Goal: Task Accomplishment & Management: Manage account settings

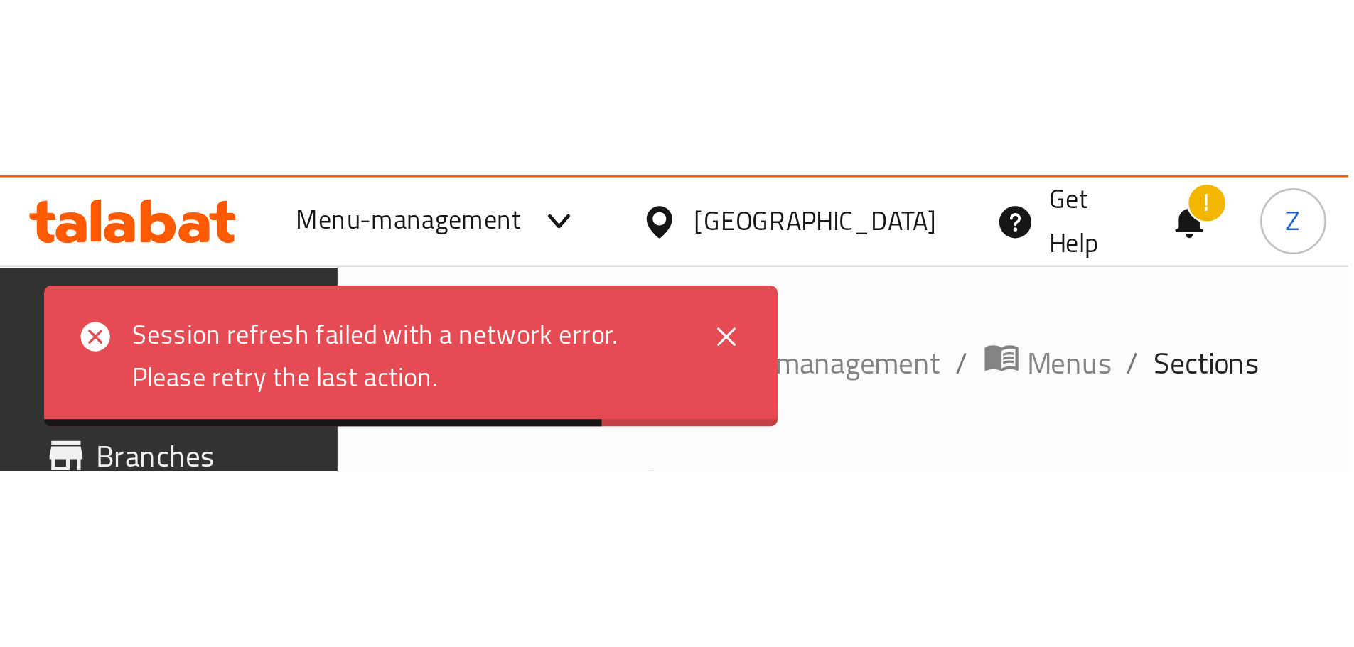
scroll to position [319, 0]
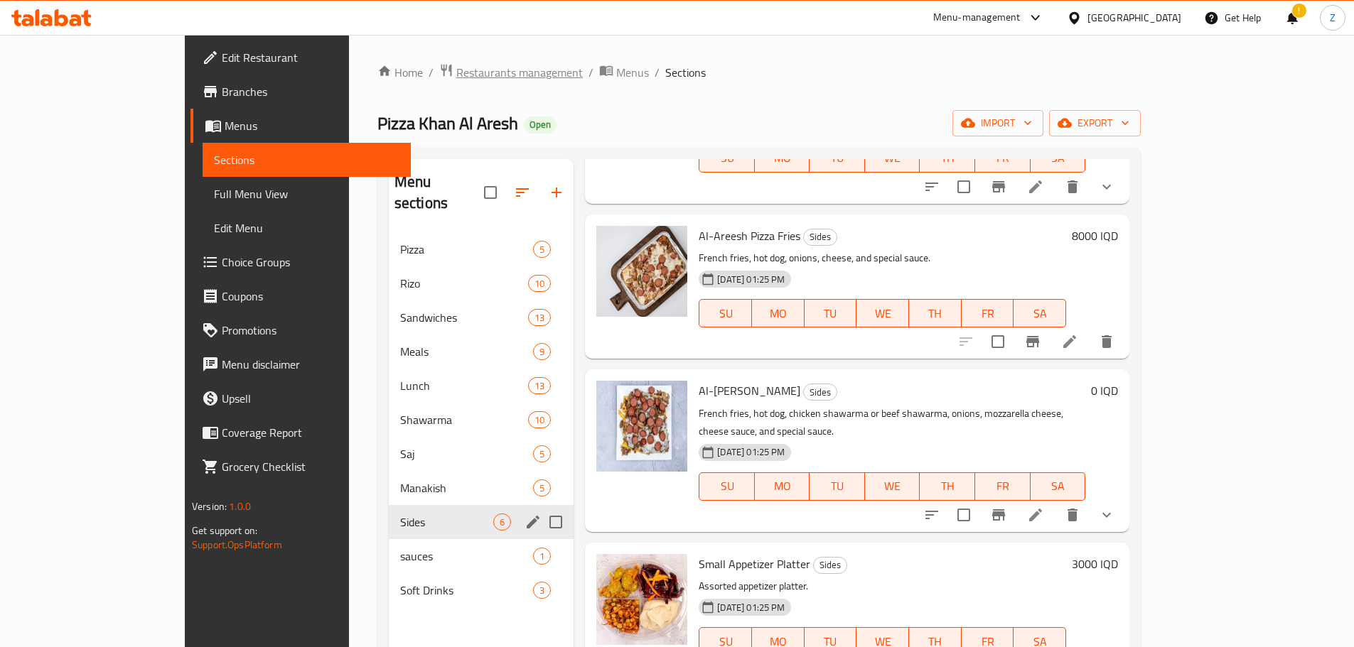
click at [456, 75] on span "Restaurants management" at bounding box center [519, 72] width 126 height 17
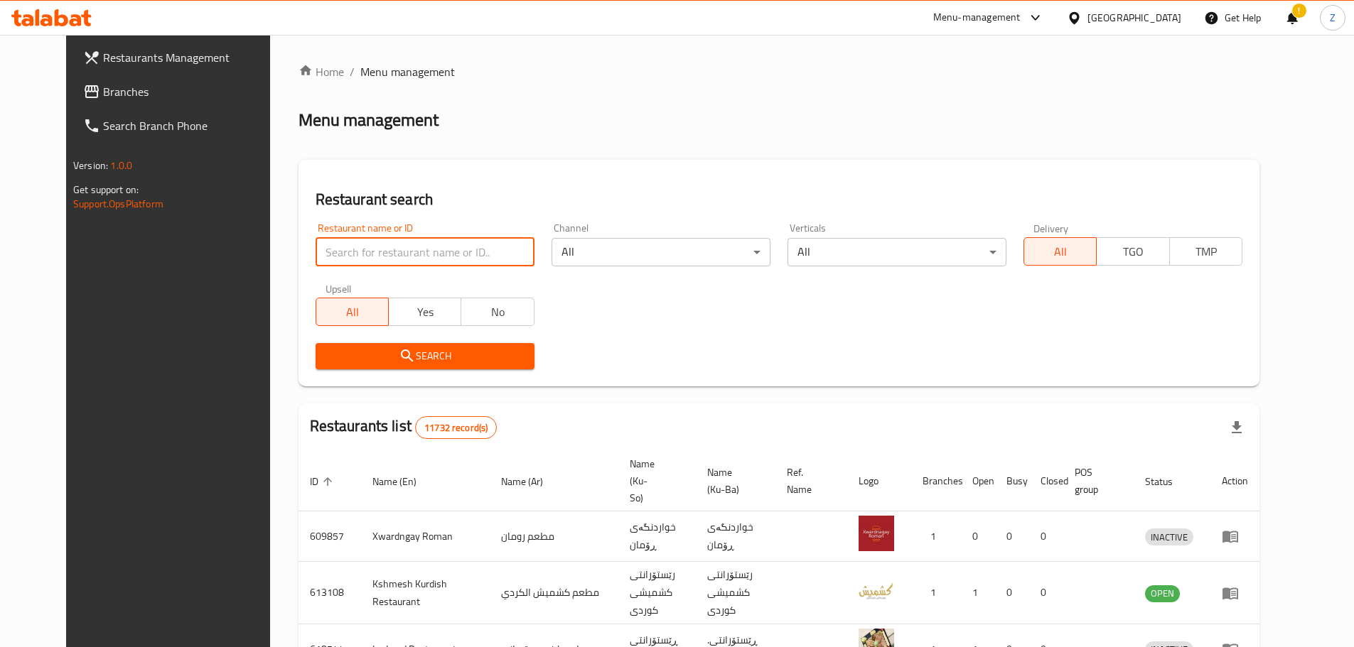
click at [400, 253] on input "search" at bounding box center [424, 252] width 219 height 28
paste input "687324"
type input "687324"
click at [436, 352] on span "Search" at bounding box center [425, 356] width 196 height 18
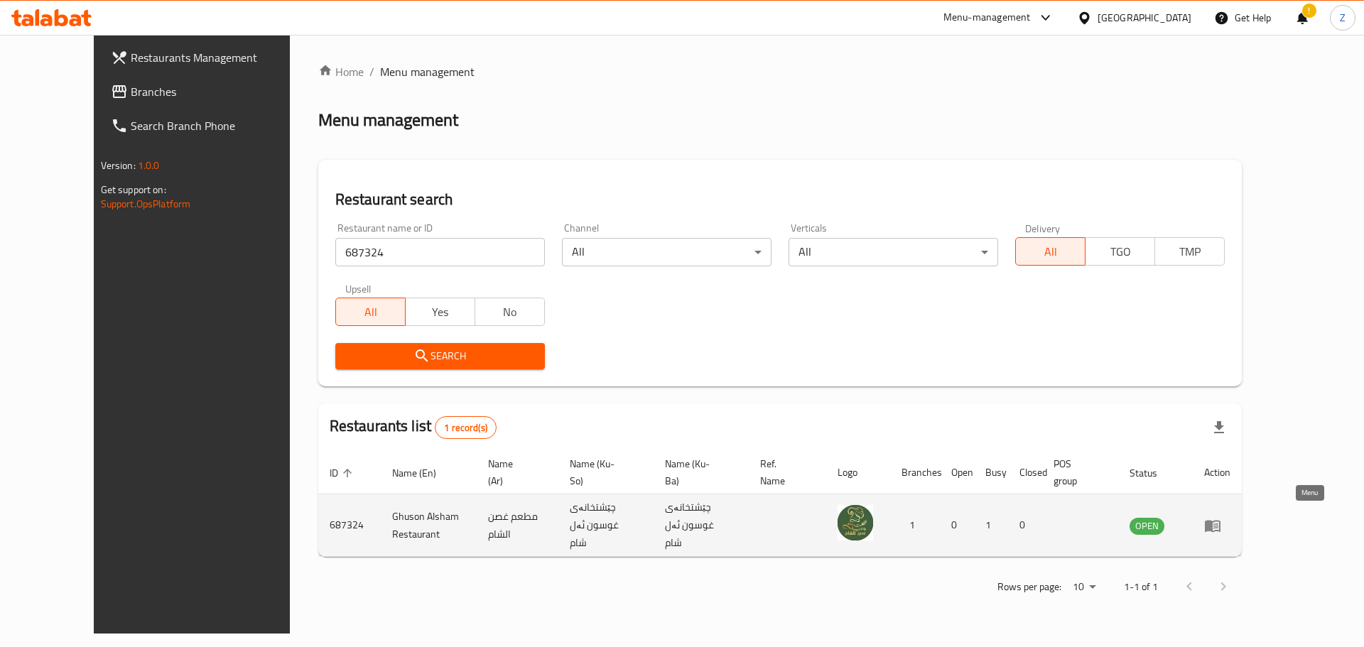
click at [898, 391] on icon "enhanced table" at bounding box center [1216, 527] width 5 height 6
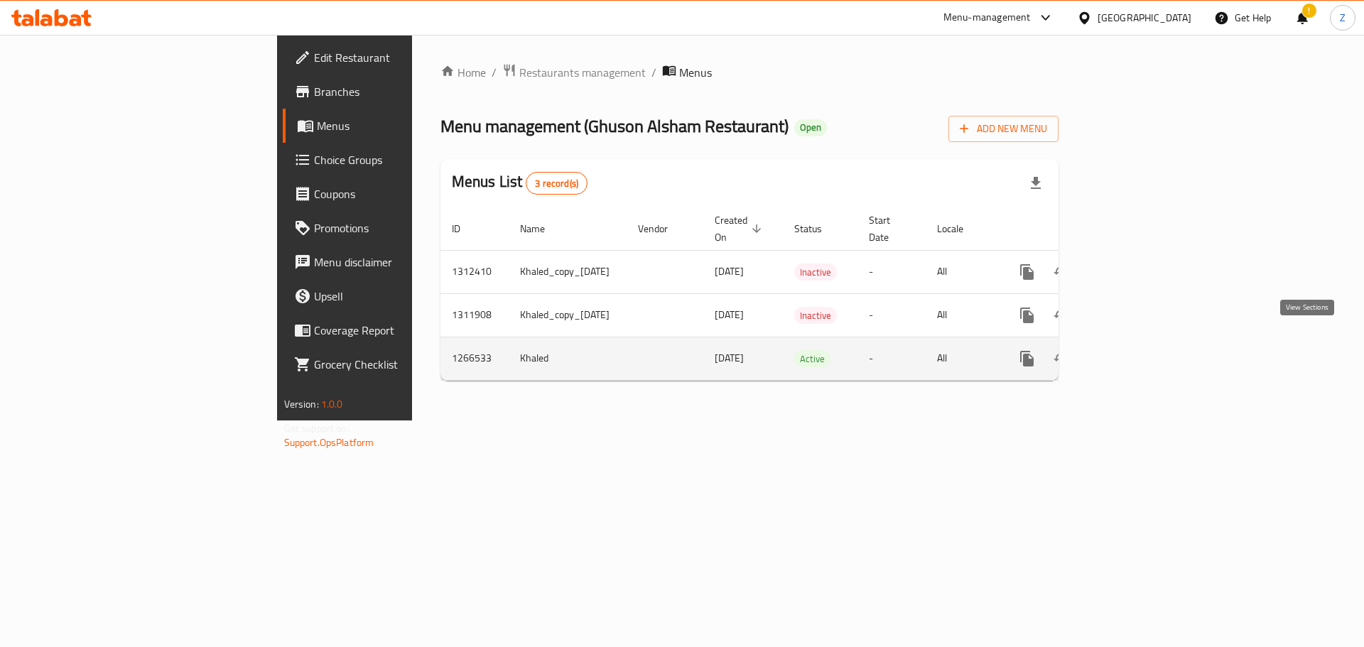
click at [898, 350] on icon "enhanced table" at bounding box center [1129, 358] width 17 height 17
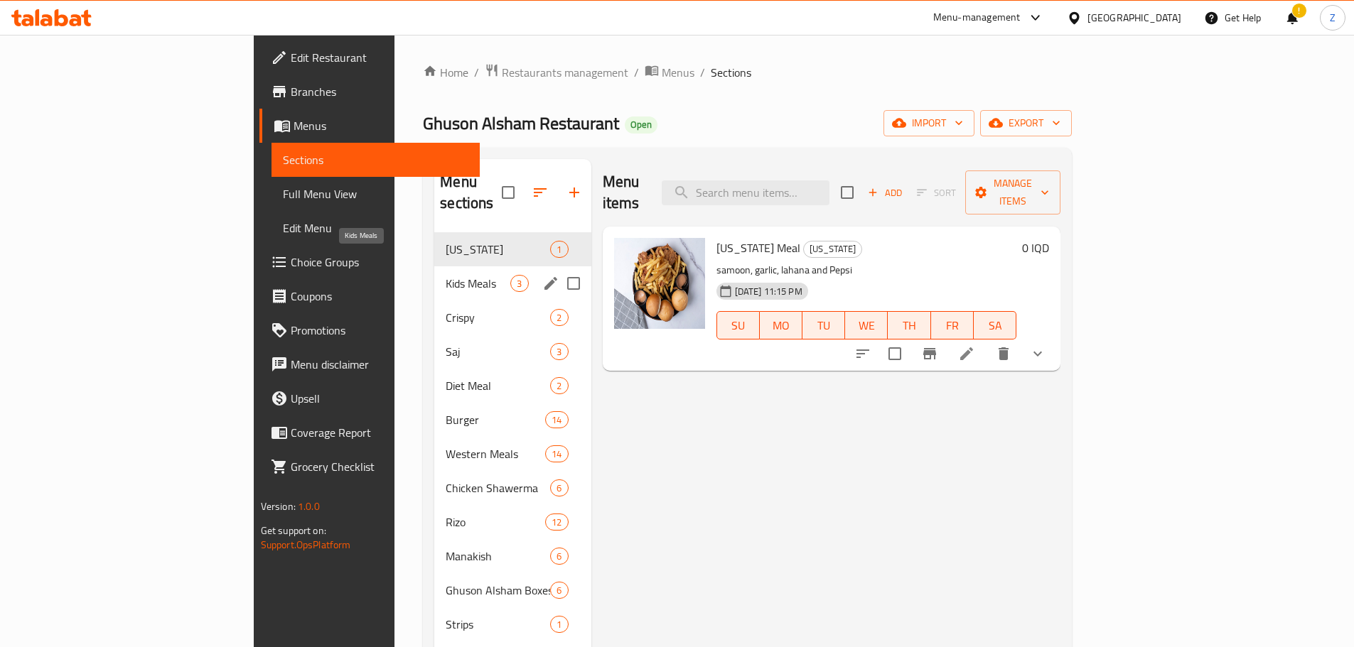
click at [446, 275] on span "Kids Meals" at bounding box center [478, 283] width 65 height 17
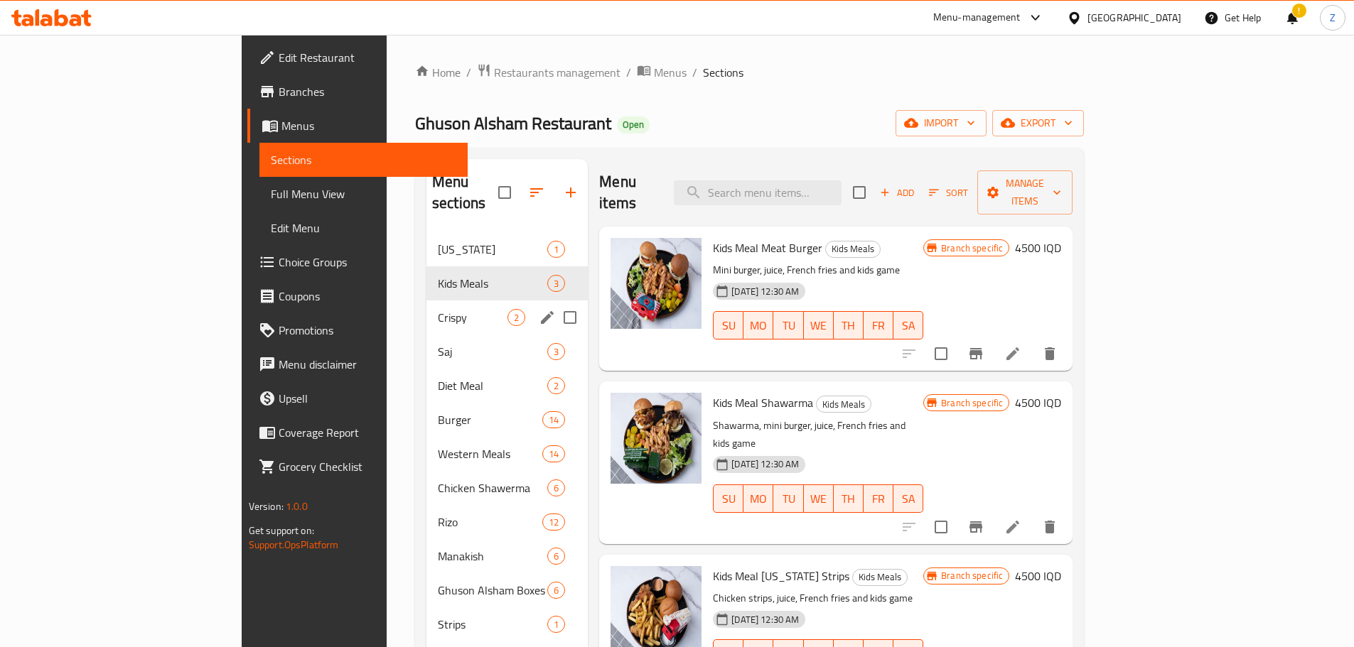
click at [426, 311] on div "Crispy 2" at bounding box center [506, 318] width 161 height 34
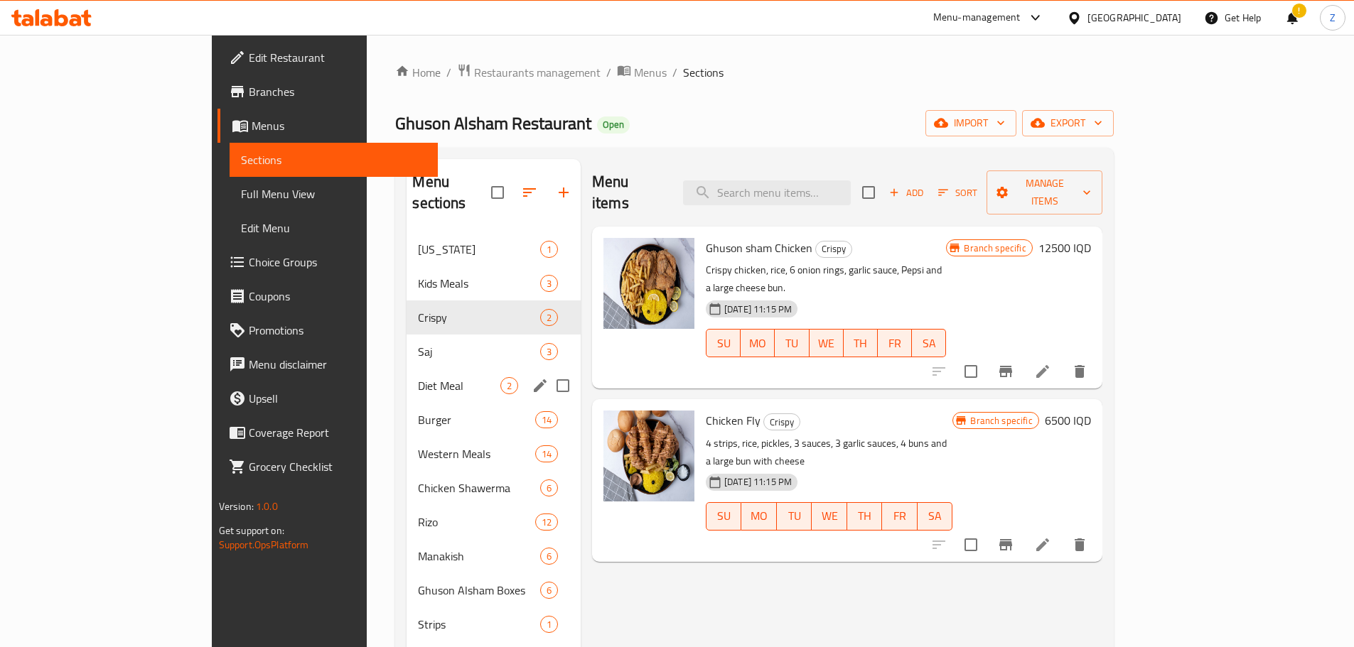
click at [406, 369] on div "Diet Meal 2" at bounding box center [493, 386] width 174 height 34
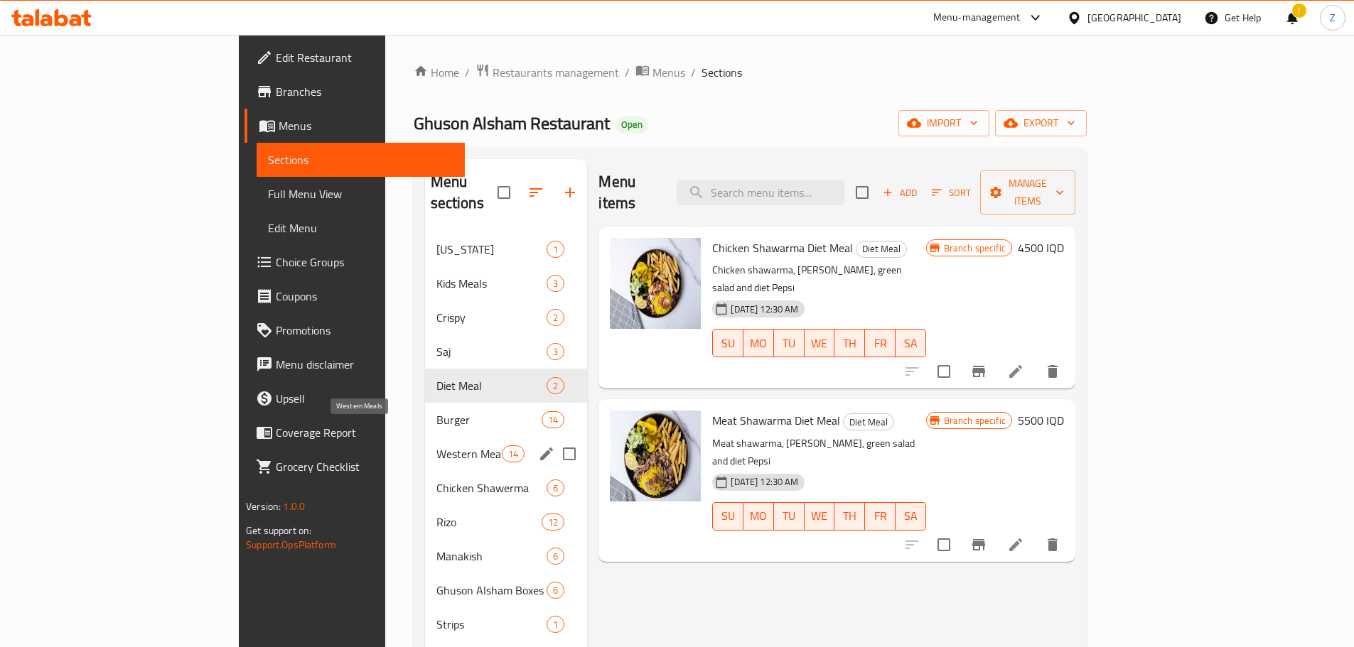
click at [425, 391] on div "Chicken Shawerma 6" at bounding box center [506, 488] width 163 height 34
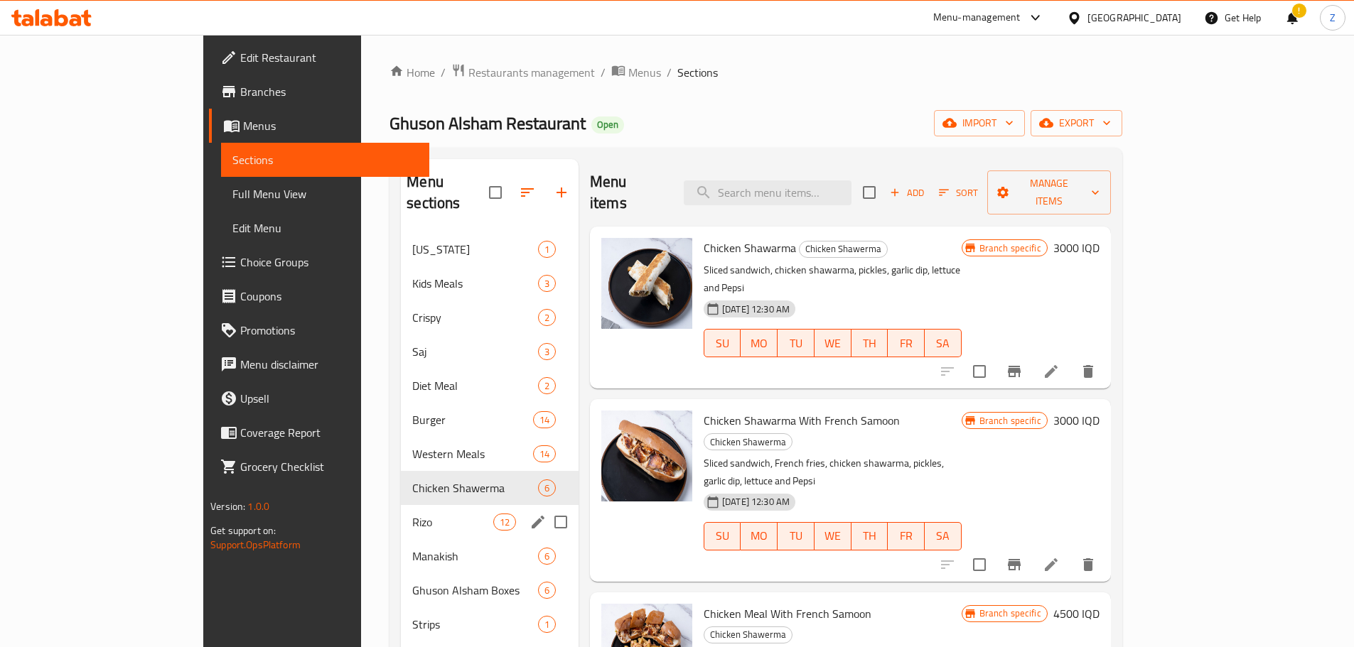
click at [401, 391] on div "Manakish 6" at bounding box center [490, 556] width 178 height 34
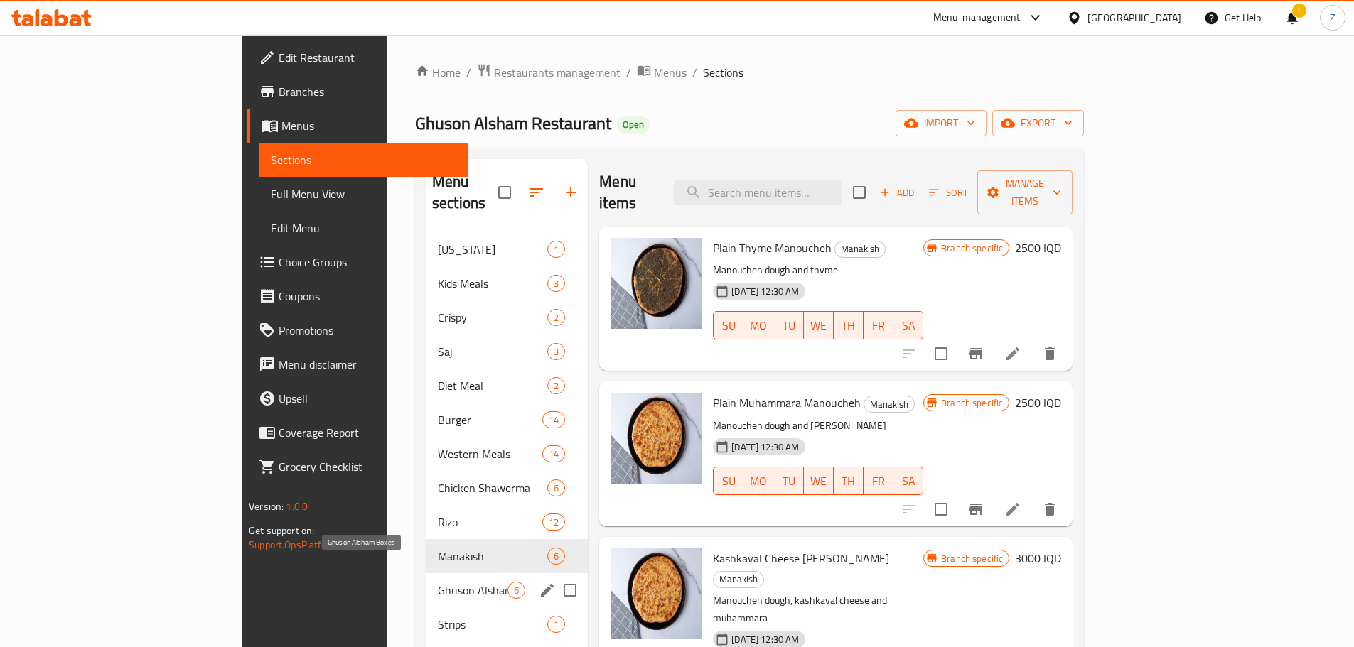
click at [438, 391] on span "Ghuson Alsham Boxes" at bounding box center [473, 590] width 70 height 17
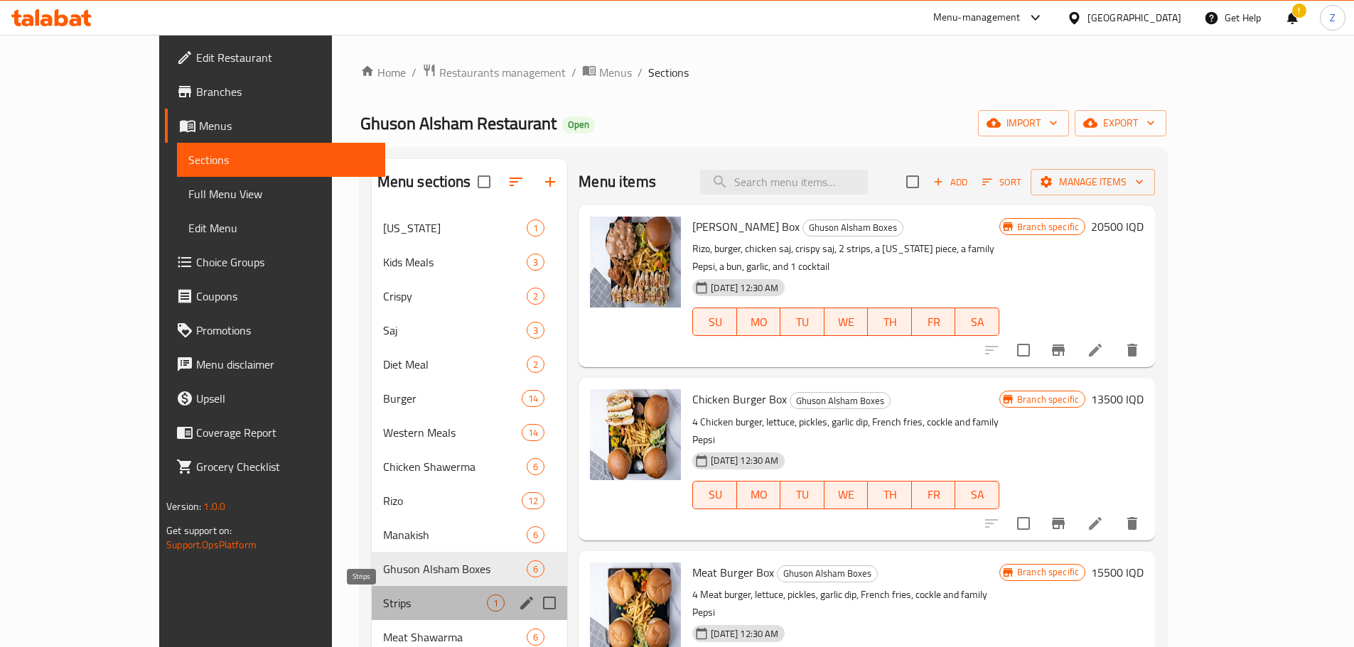
click at [383, 391] on span "Strips" at bounding box center [435, 603] width 104 height 17
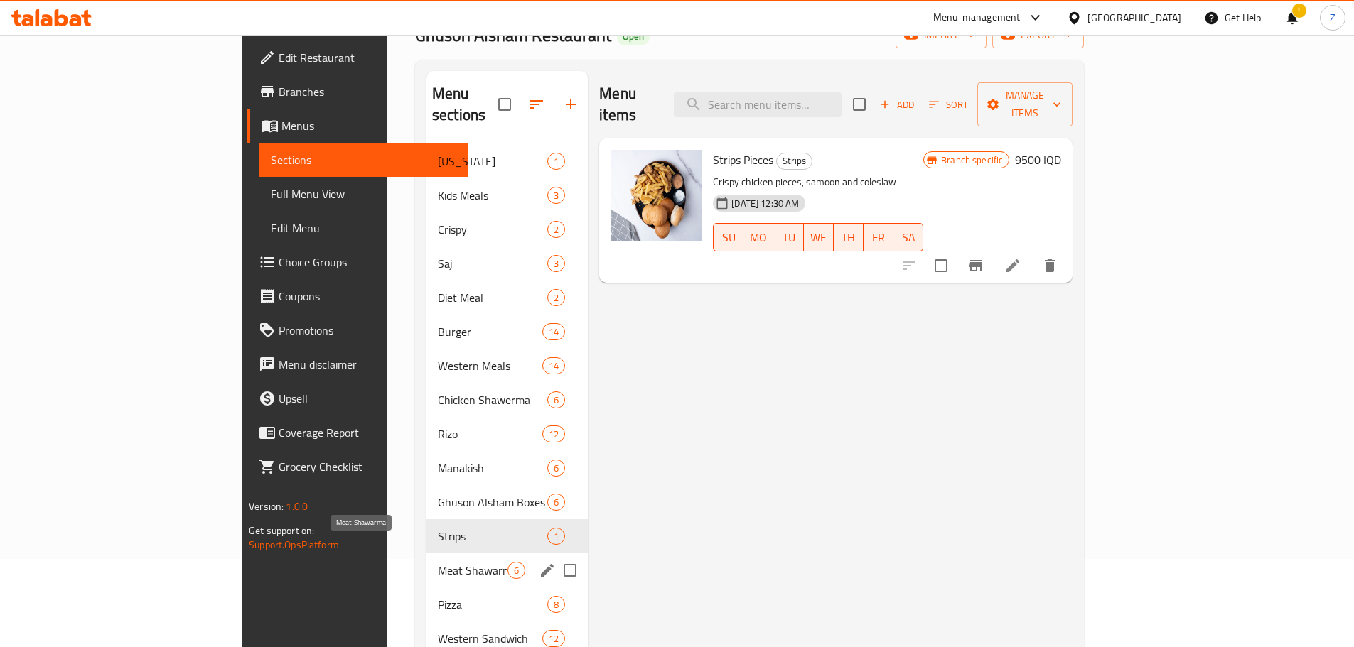
scroll to position [284, 0]
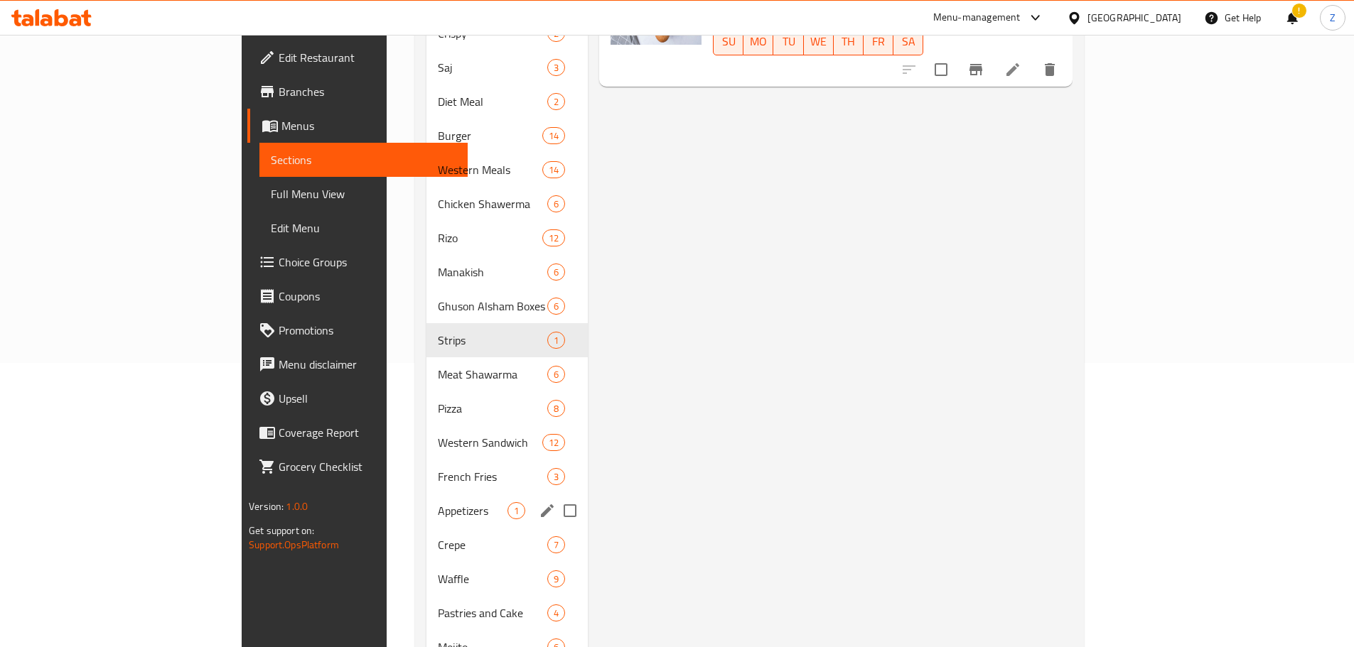
click at [438, 391] on span "Appetizers" at bounding box center [473, 510] width 70 height 17
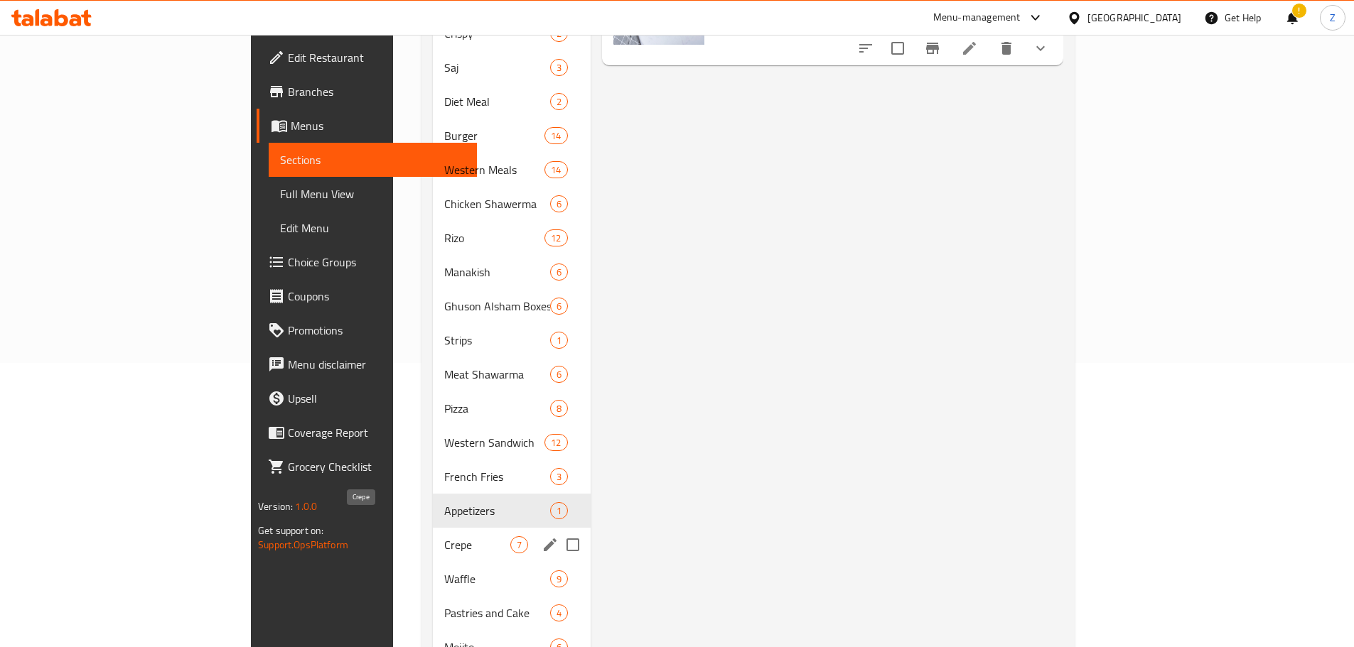
click at [444, 391] on span "Crepe" at bounding box center [477, 544] width 66 height 17
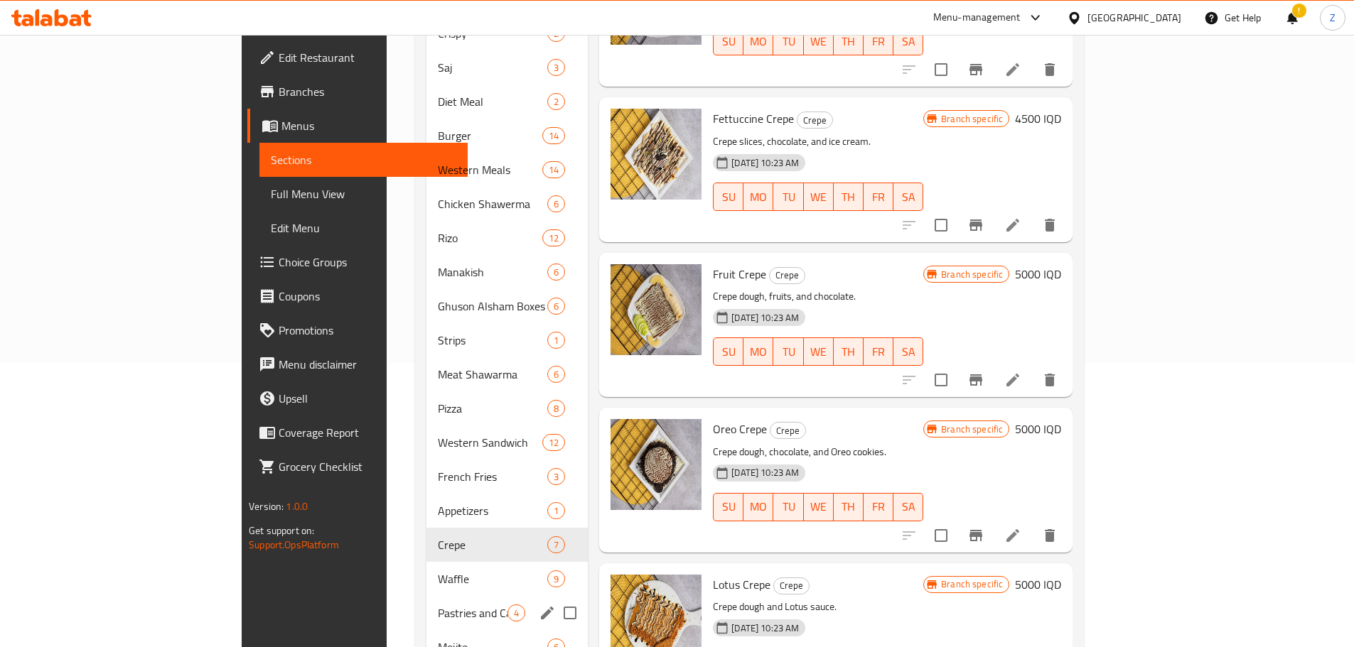
click at [426, 391] on div "Pastries and Cake 4" at bounding box center [506, 613] width 161 height 34
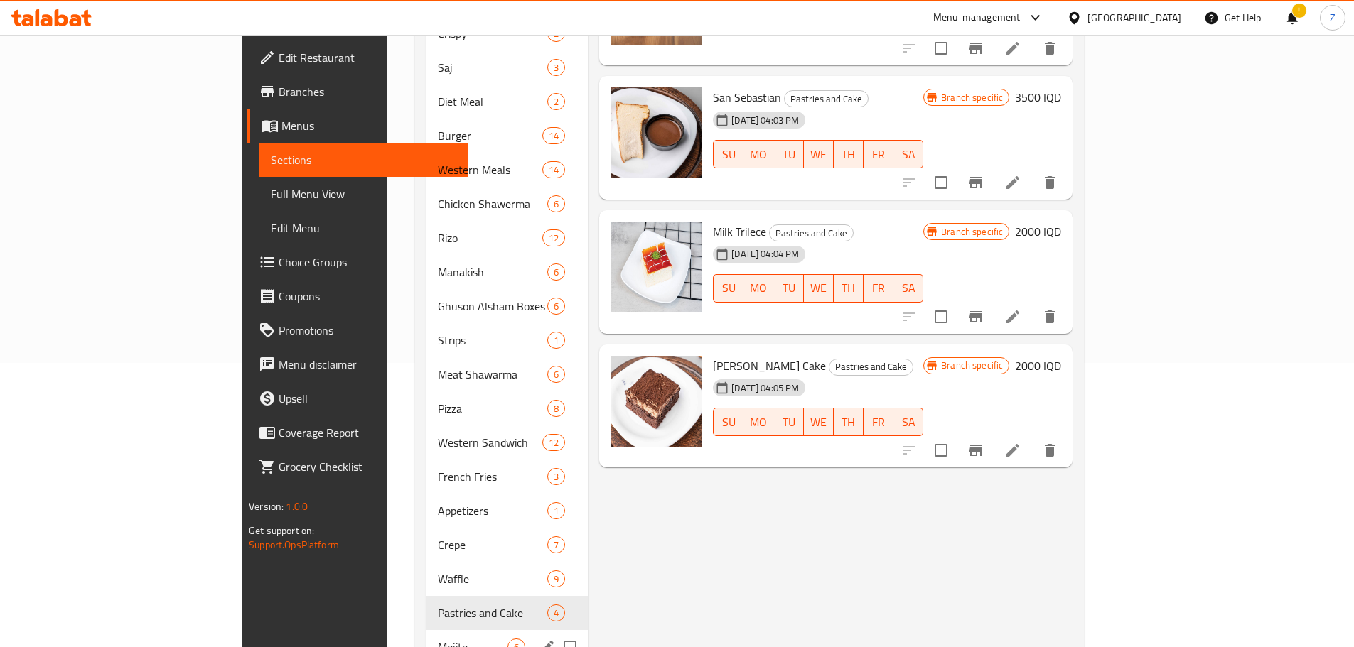
click at [426, 391] on div "Mojito 6" at bounding box center [506, 647] width 161 height 34
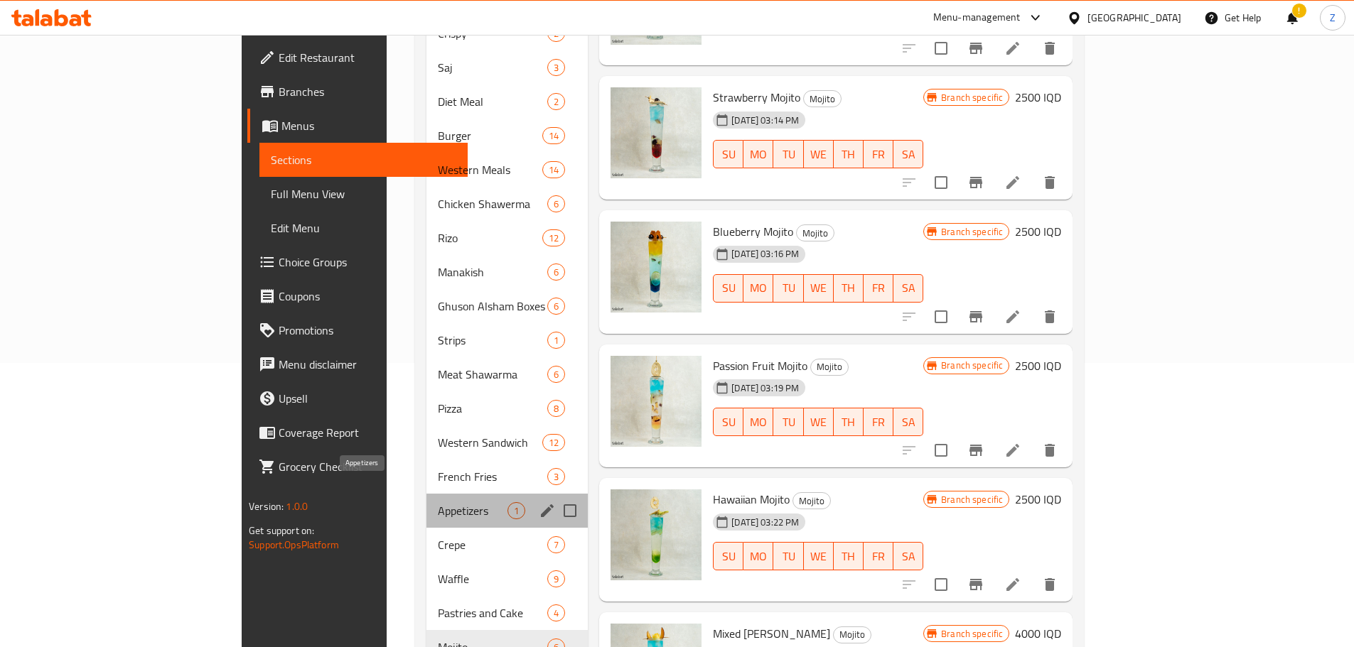
click at [438, 391] on span "Appetizers" at bounding box center [473, 510] width 70 height 17
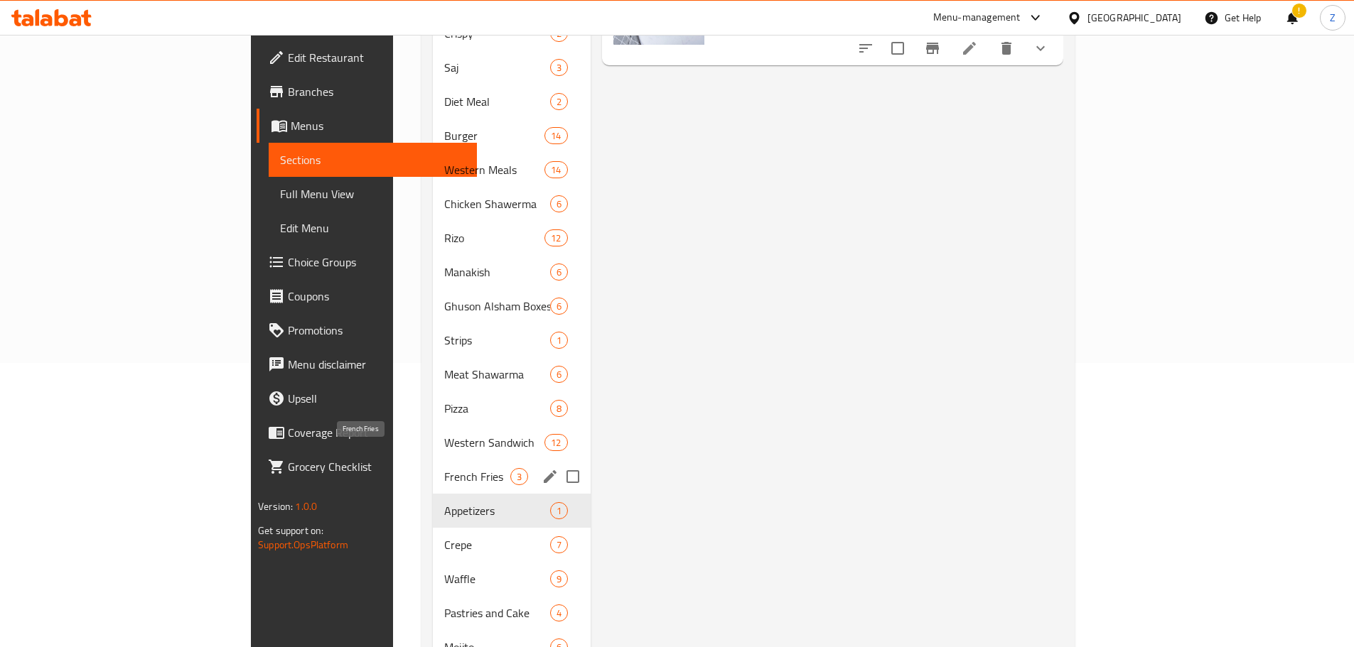
click at [433, 391] on div "French Fries 3" at bounding box center [512, 477] width 158 height 34
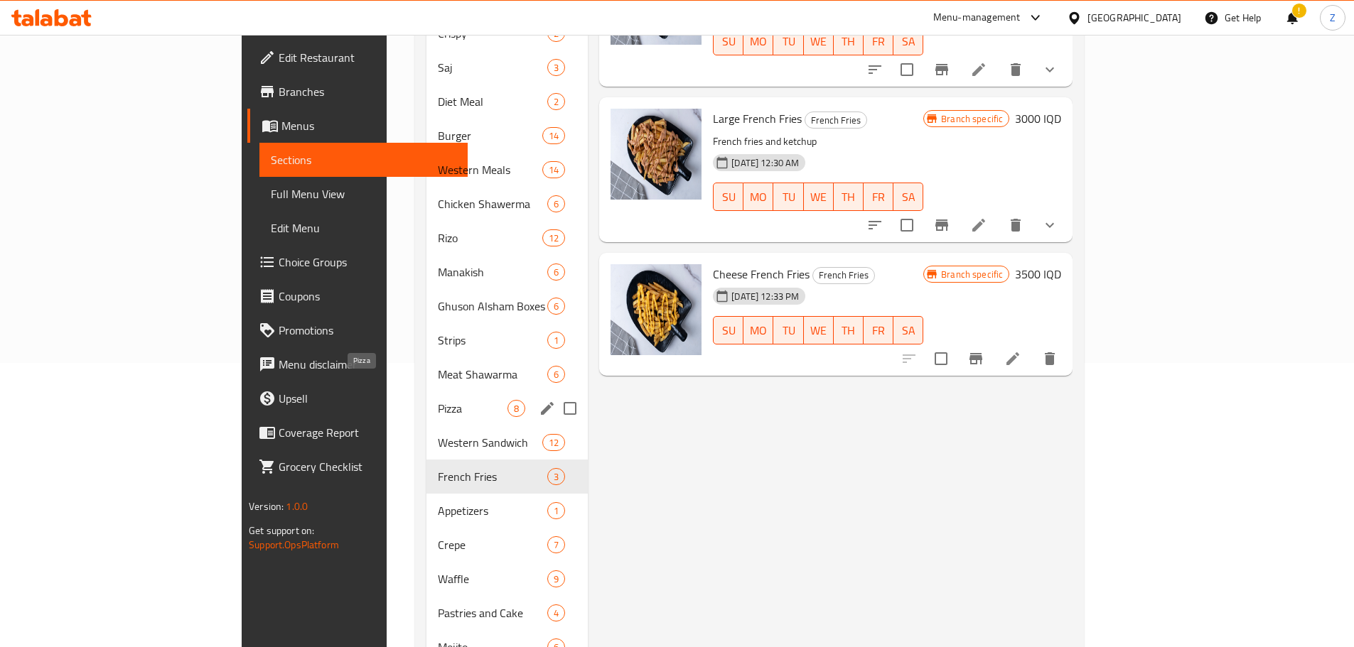
click at [438, 391] on span "Pizza" at bounding box center [473, 408] width 70 height 17
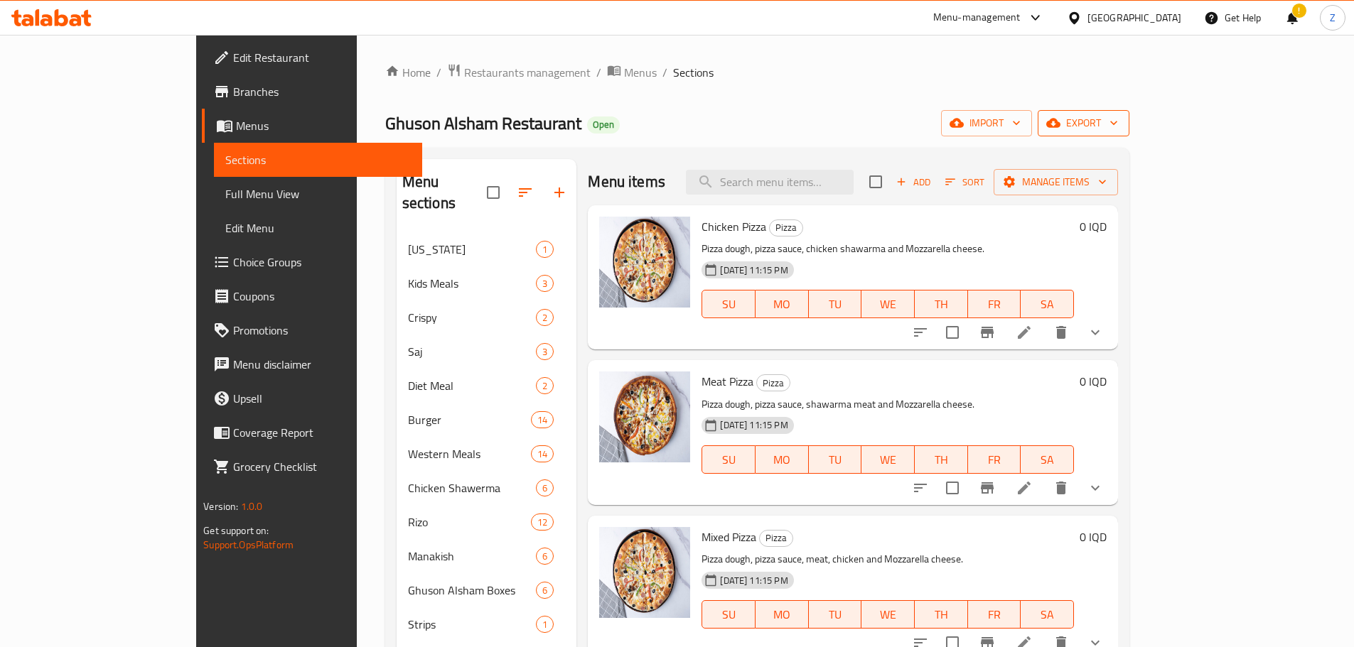
click at [898, 127] on span "export" at bounding box center [1083, 123] width 69 height 18
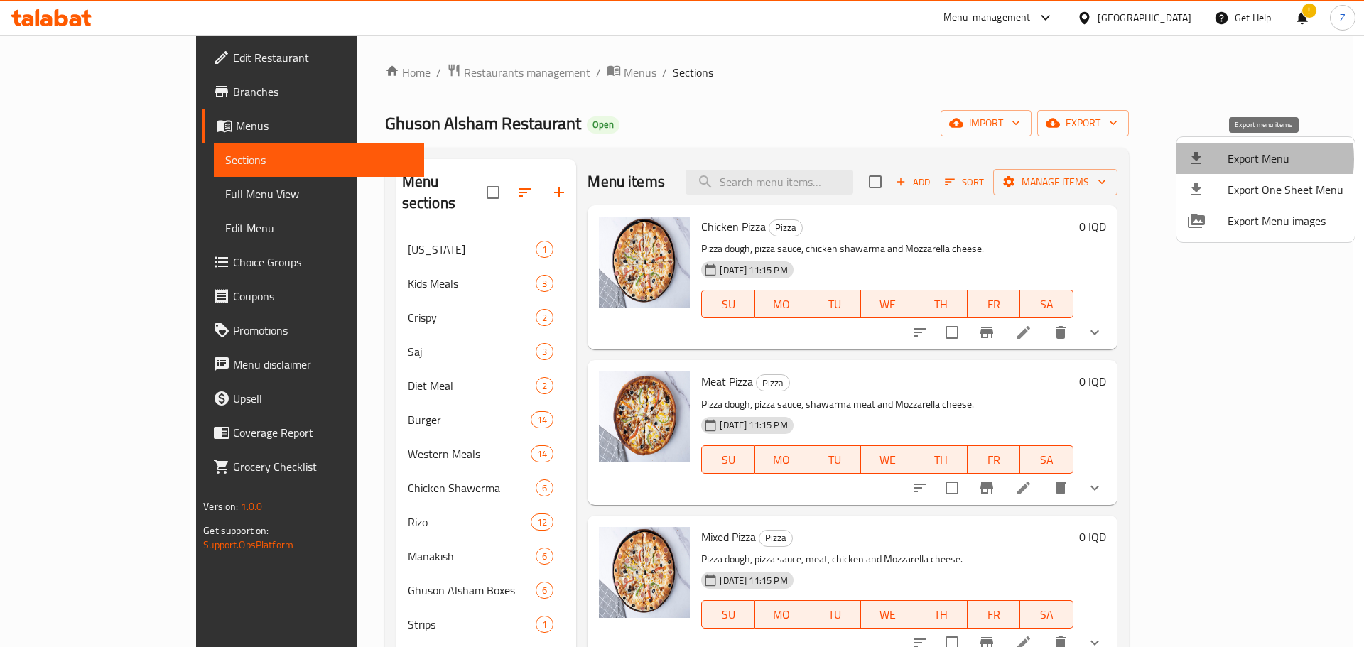
click at [898, 159] on span "Export Menu" at bounding box center [1286, 158] width 116 height 17
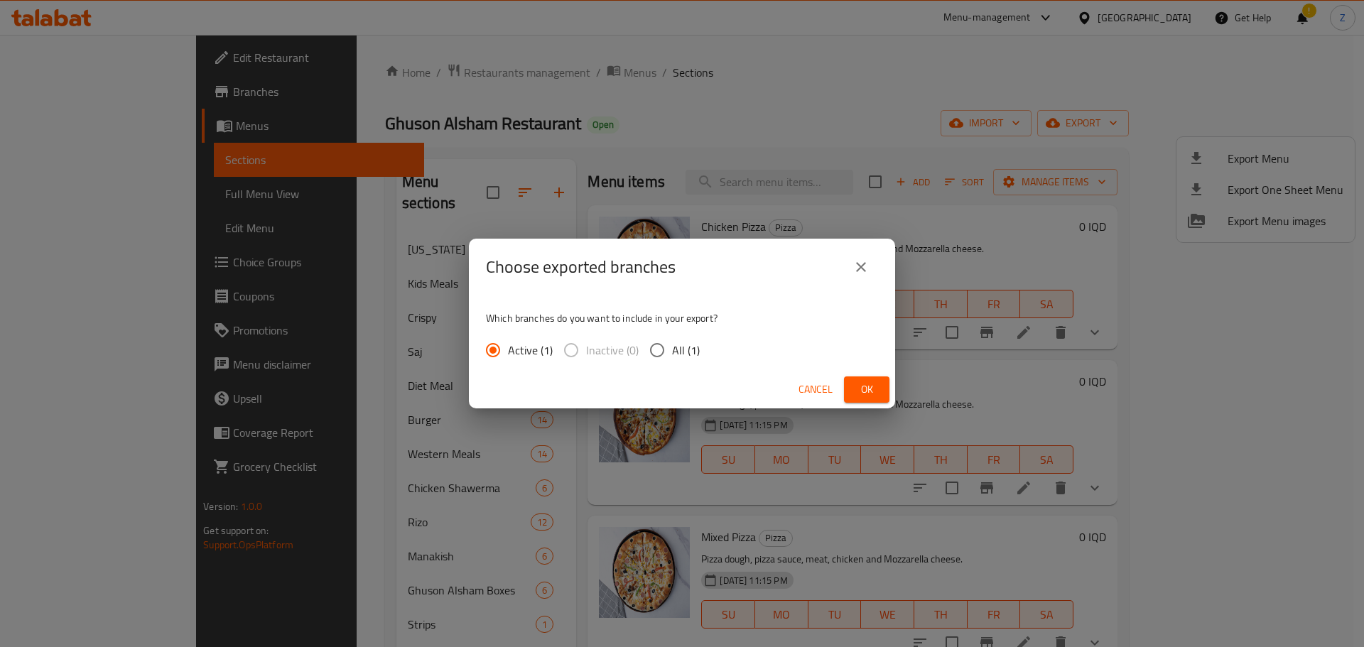
click at [877, 391] on span "Ok" at bounding box center [867, 390] width 23 height 18
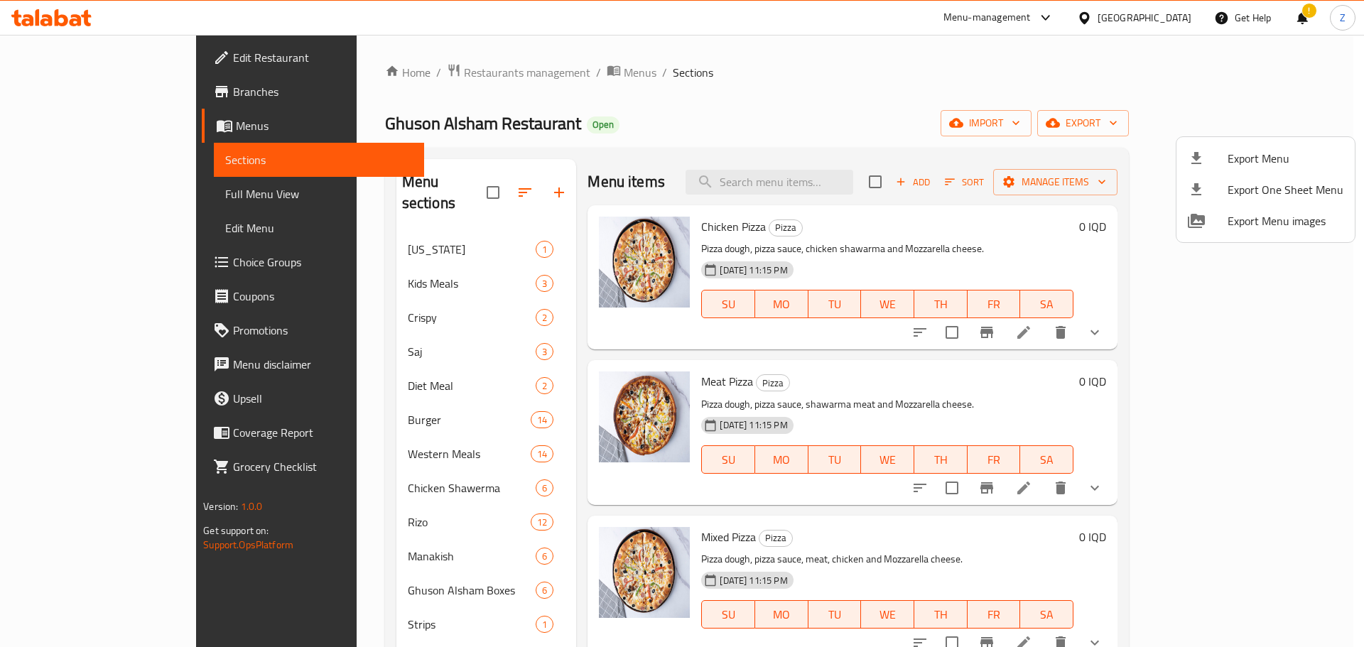
click at [880, 79] on div at bounding box center [682, 323] width 1364 height 647
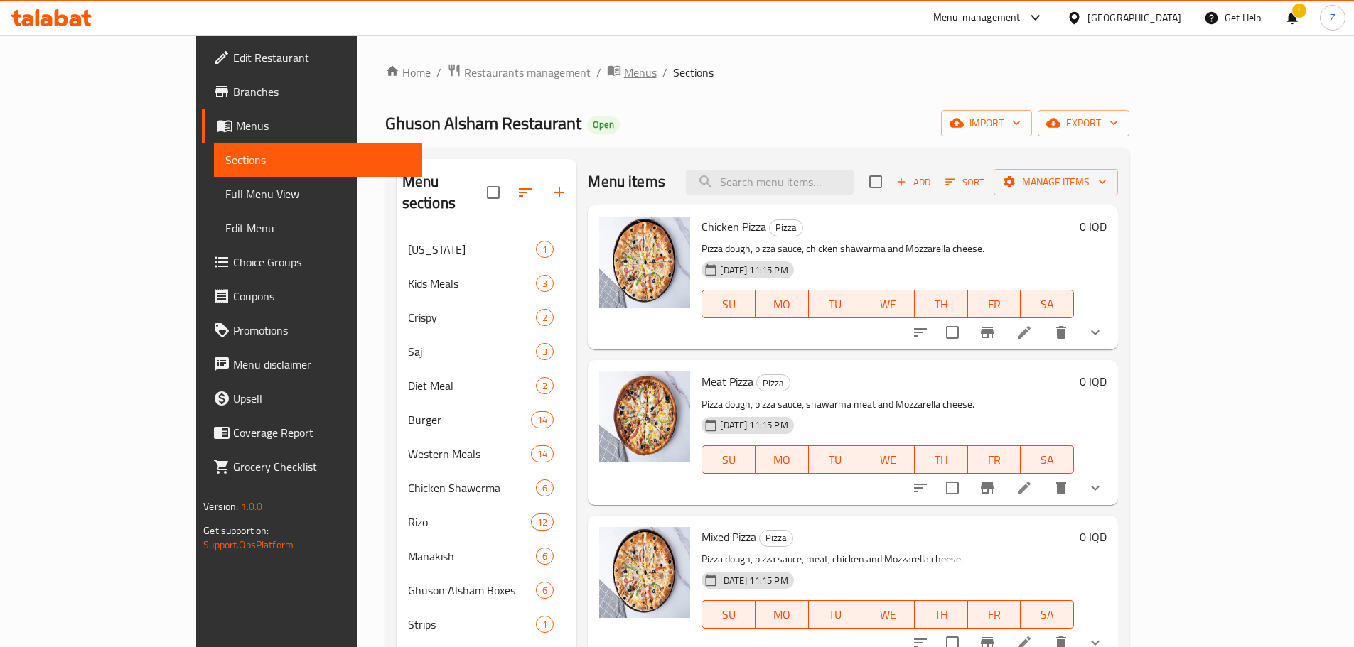
click at [624, 81] on span "Menus" at bounding box center [640, 72] width 33 height 17
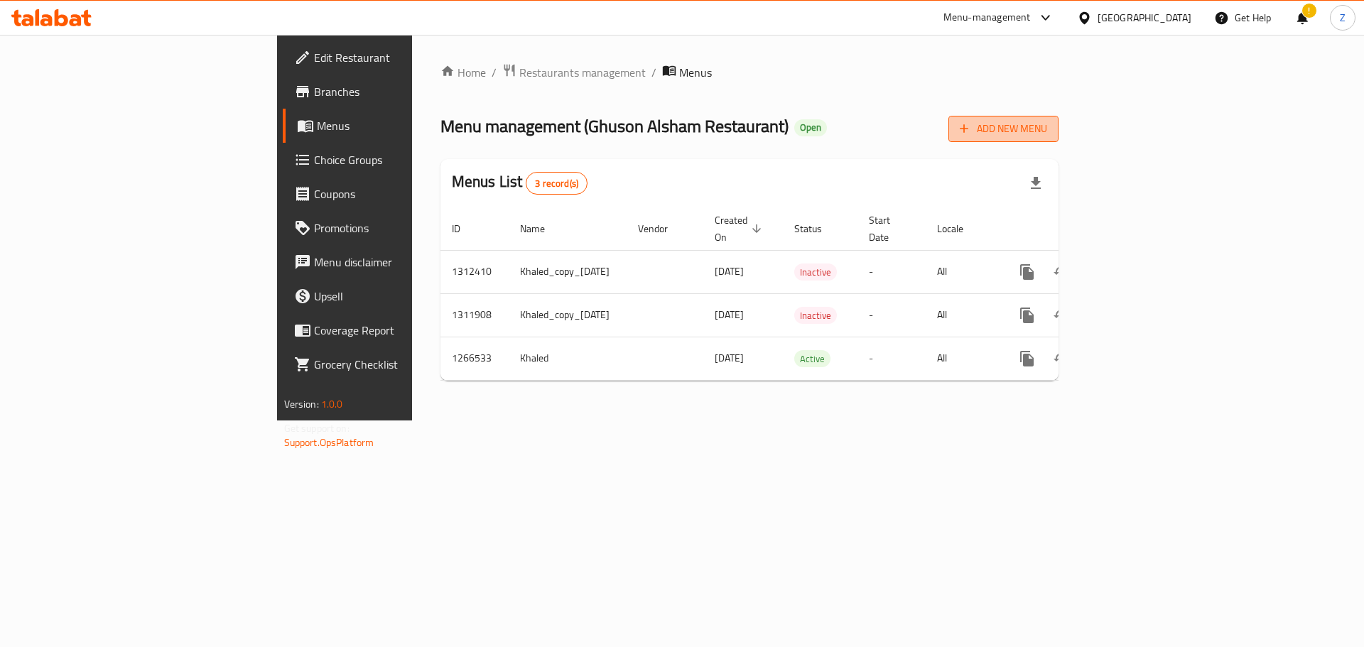
click at [898, 132] on span "Add New Menu" at bounding box center [1003, 129] width 87 height 18
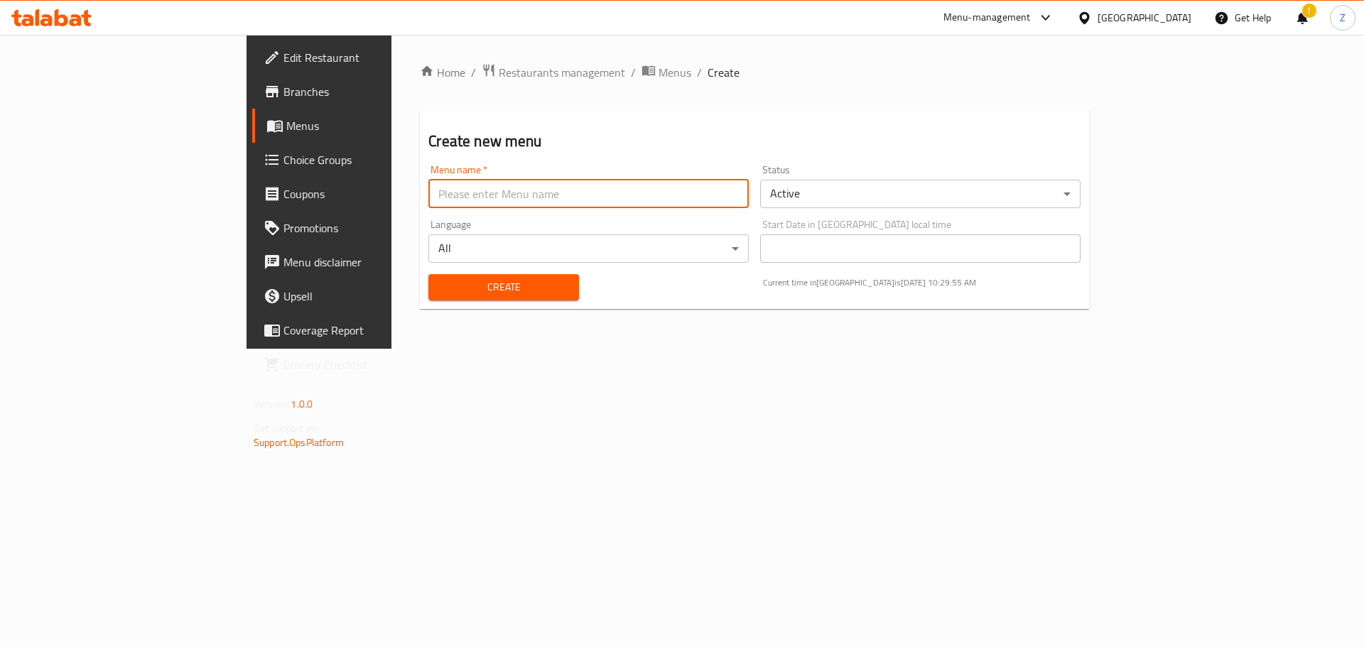
click at [490, 201] on input "text" at bounding box center [588, 194] width 320 height 28
type input "Zahraa-price update"
click at [887, 193] on body "​ Menu-management [GEOGRAPHIC_DATA] Get Help ! Z Edit Restaurant Branches Menus…" at bounding box center [682, 341] width 1364 height 612
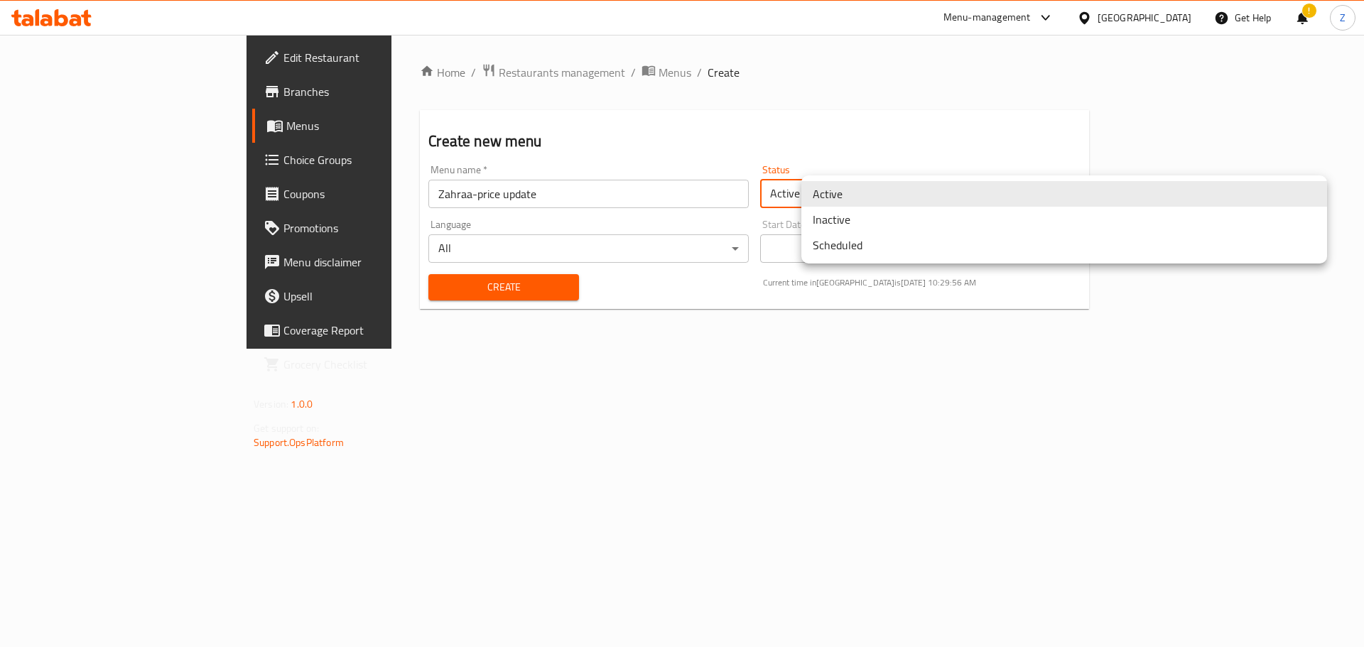
click at [872, 229] on li "Inactive" at bounding box center [1065, 220] width 526 height 26
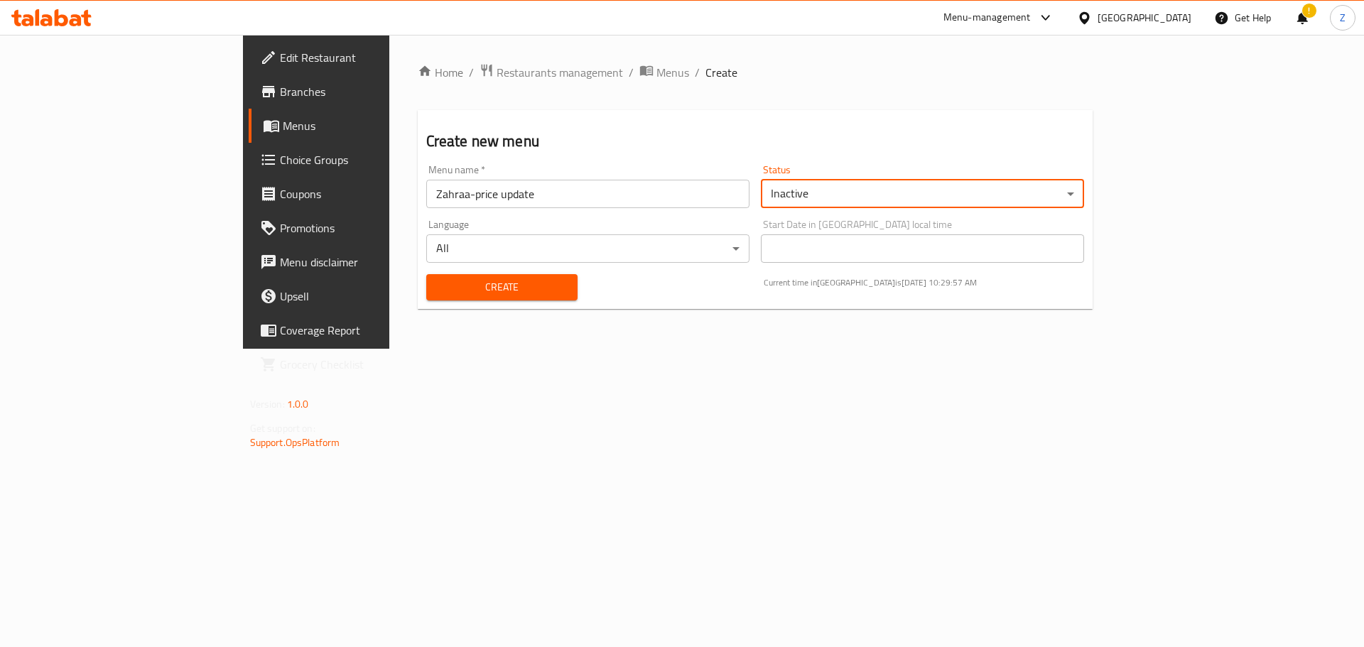
click at [485, 293] on span "Create" at bounding box center [502, 288] width 129 height 18
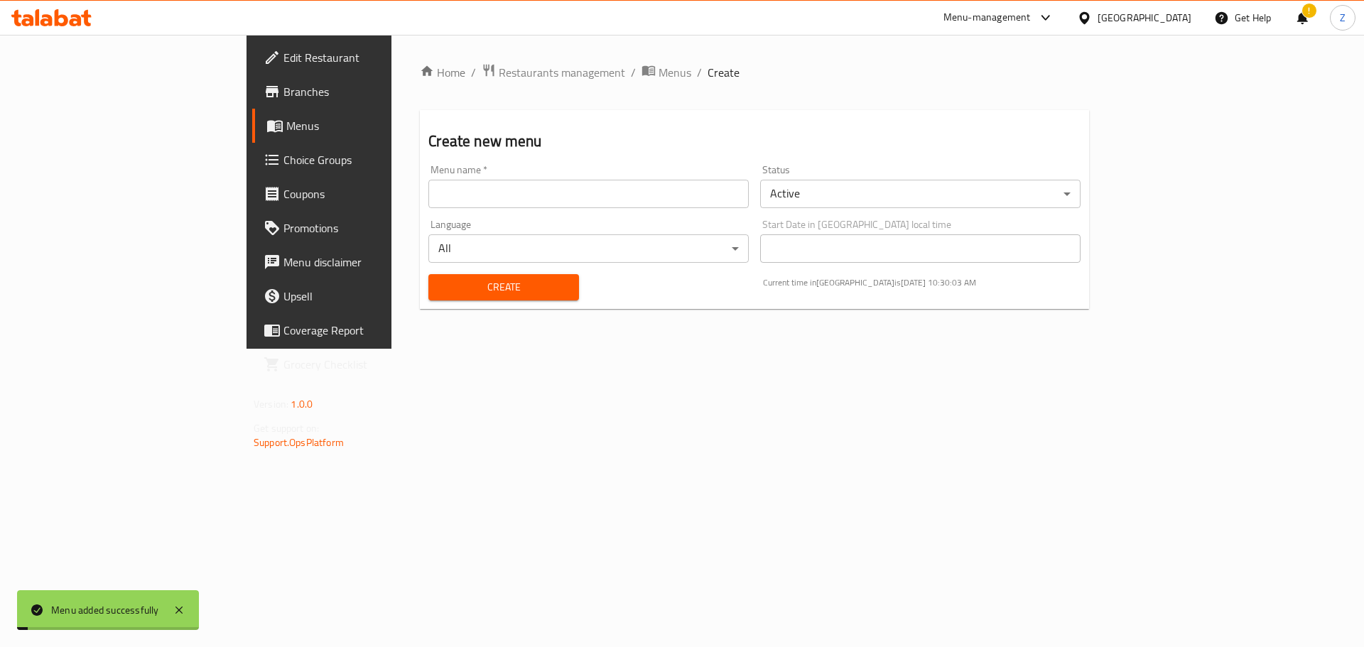
click at [659, 75] on span "Menus" at bounding box center [675, 72] width 33 height 17
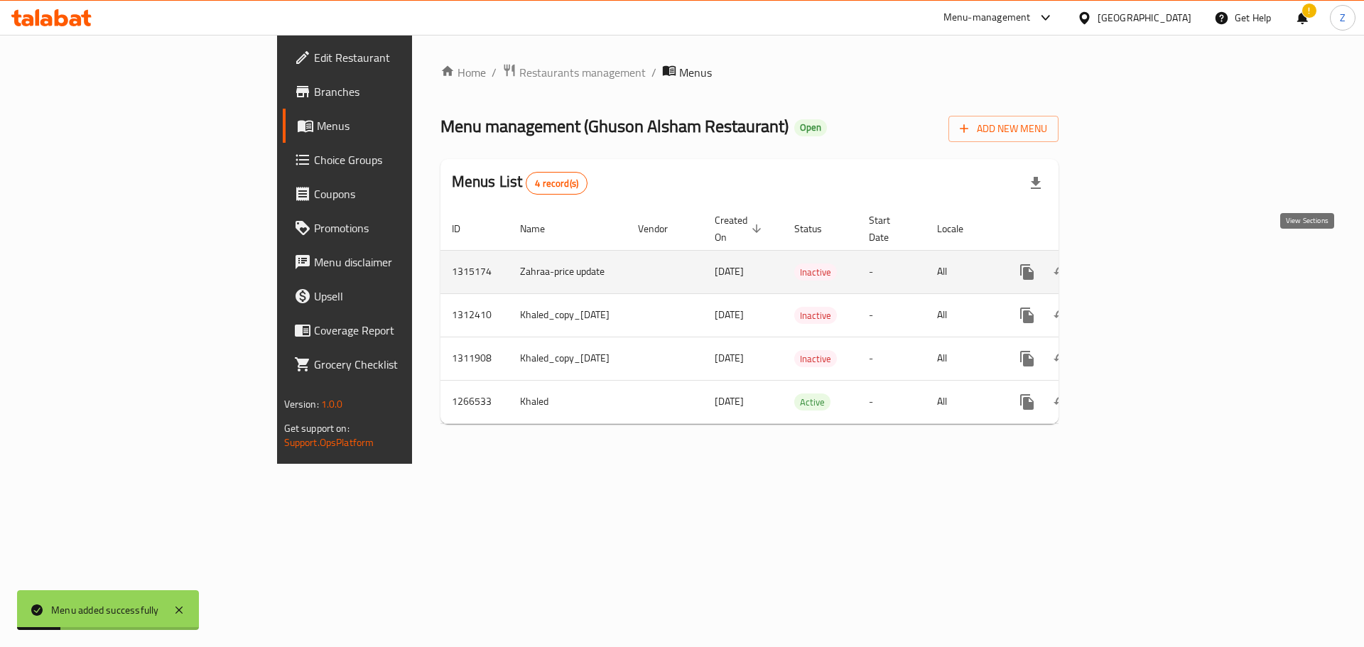
click at [898, 264] on link "enhanced table" at bounding box center [1130, 272] width 34 height 34
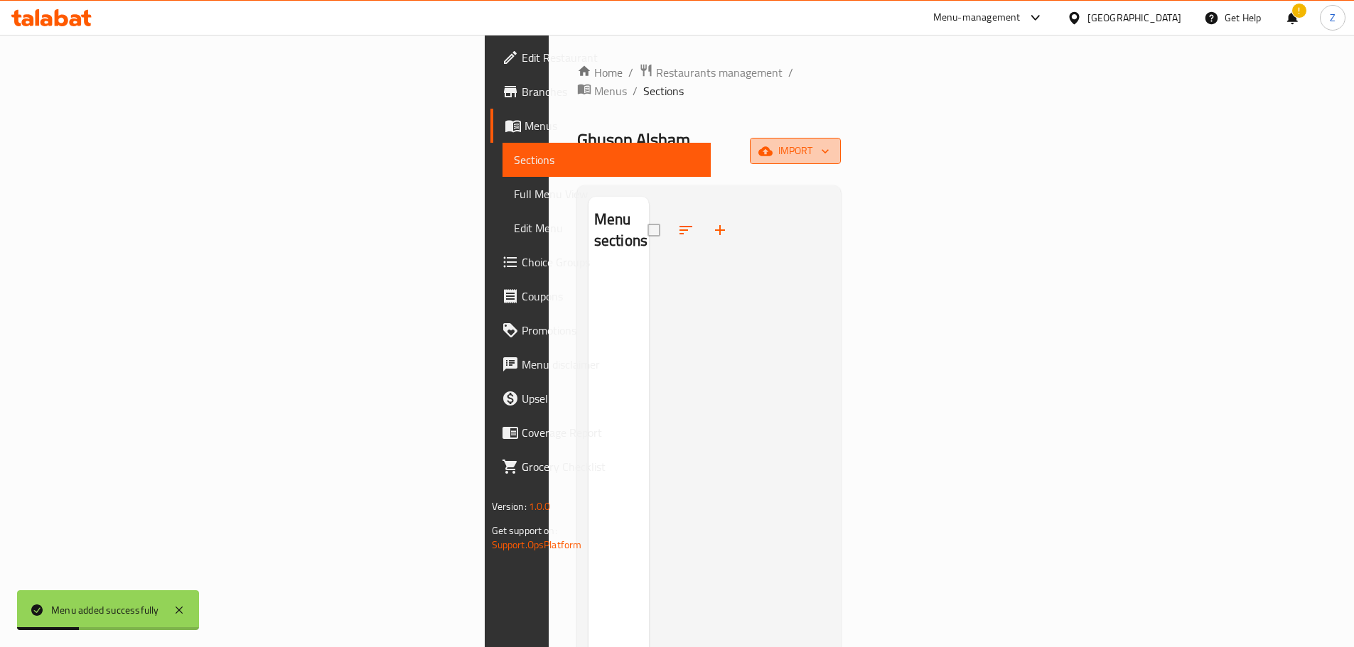
click at [841, 138] on button "import" at bounding box center [795, 151] width 91 height 26
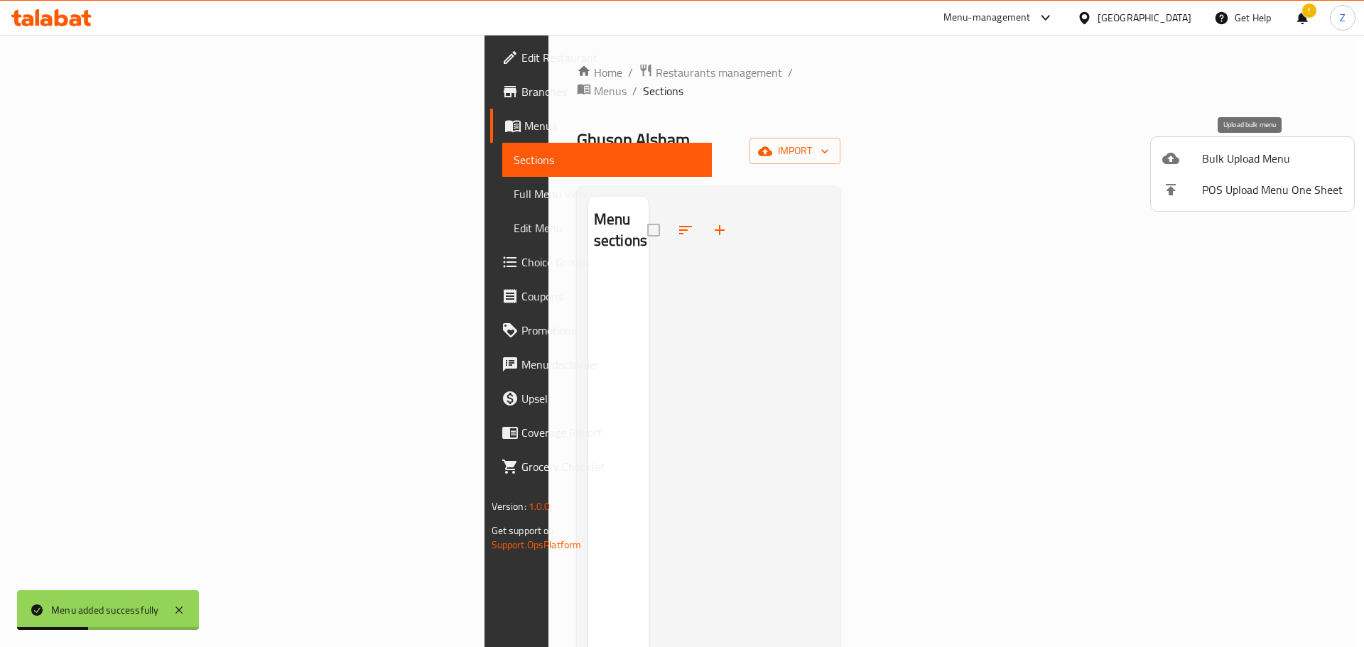
click at [898, 163] on span "Bulk Upload Menu" at bounding box center [1272, 158] width 141 height 17
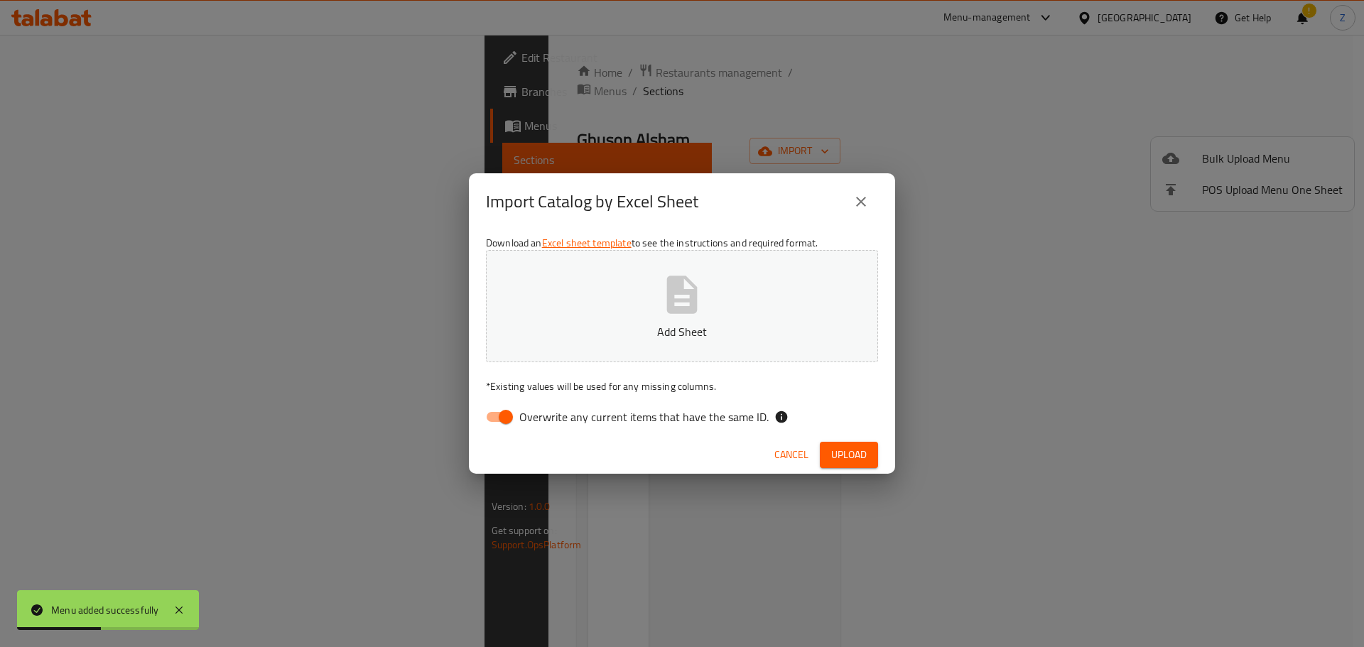
click at [759, 290] on button "Add Sheet" at bounding box center [682, 306] width 392 height 112
click at [510, 391] on input "Overwrite any current items that have the same ID." at bounding box center [505, 417] width 81 height 27
checkbox input "false"
click at [871, 391] on button "Upload" at bounding box center [849, 455] width 58 height 26
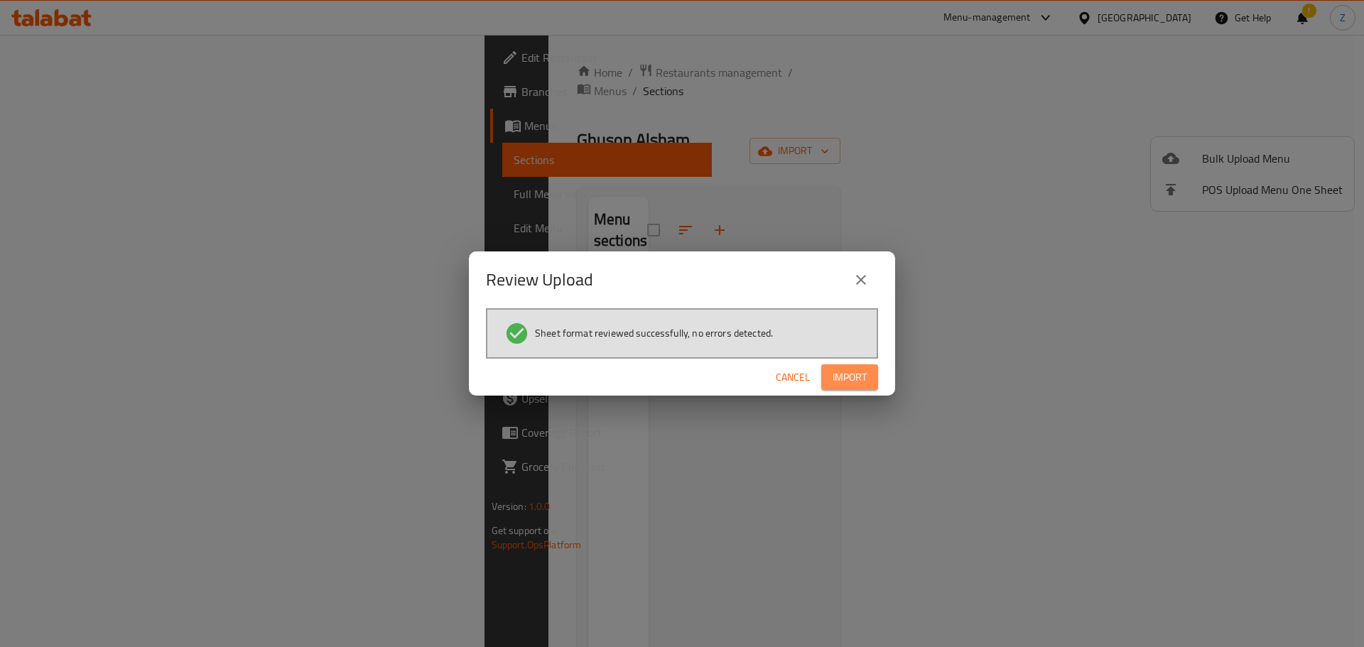
click at [853, 382] on span "Import" at bounding box center [850, 378] width 34 height 18
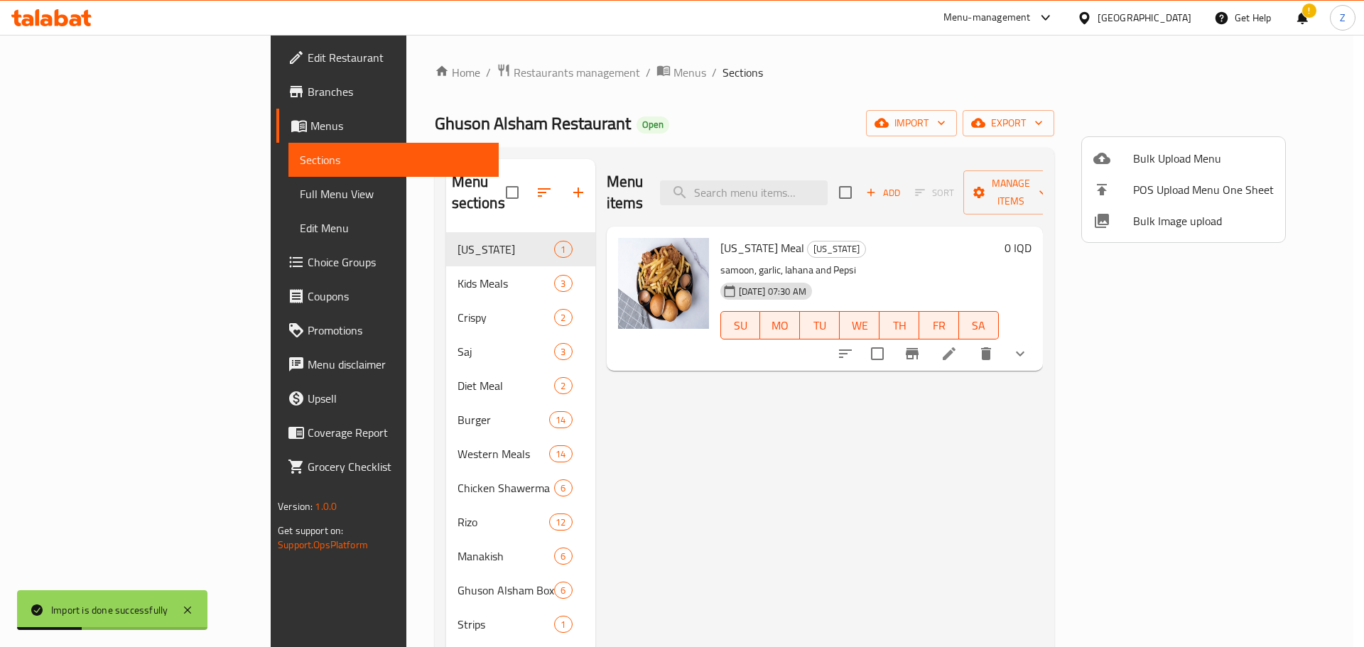
click at [836, 391] on div at bounding box center [682, 323] width 1364 height 647
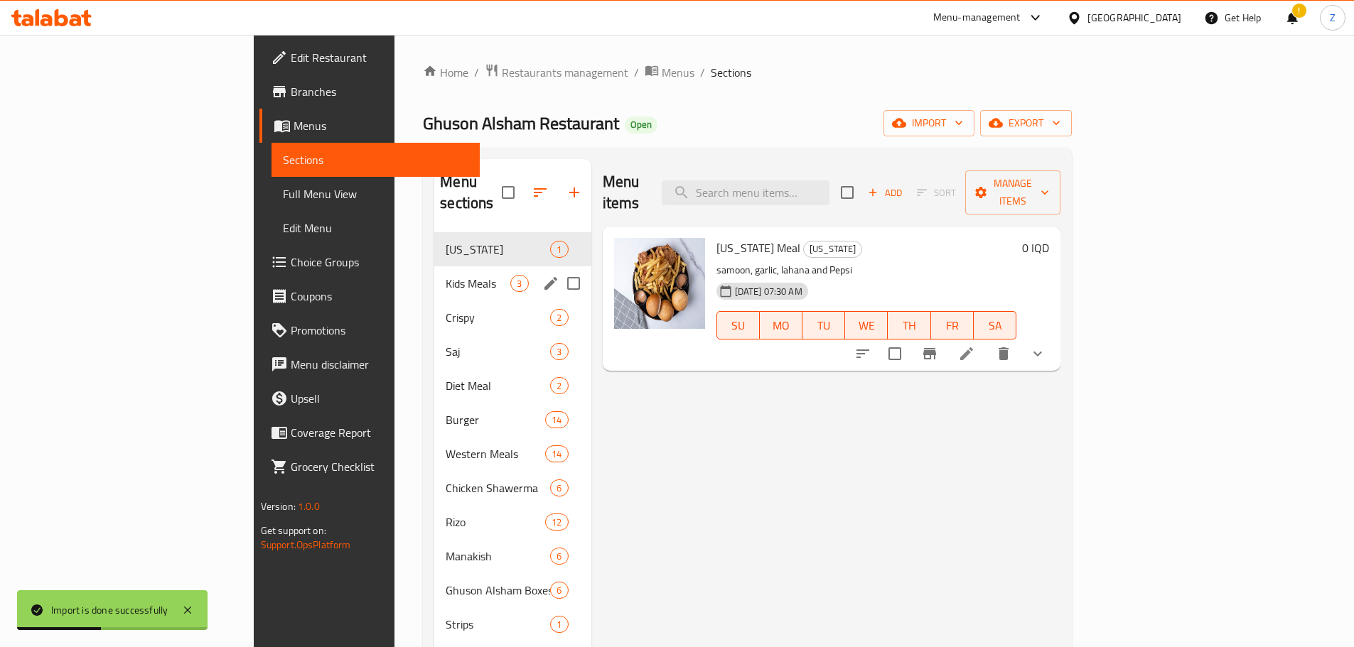
click at [446, 275] on span "Kids Meals" at bounding box center [478, 283] width 65 height 17
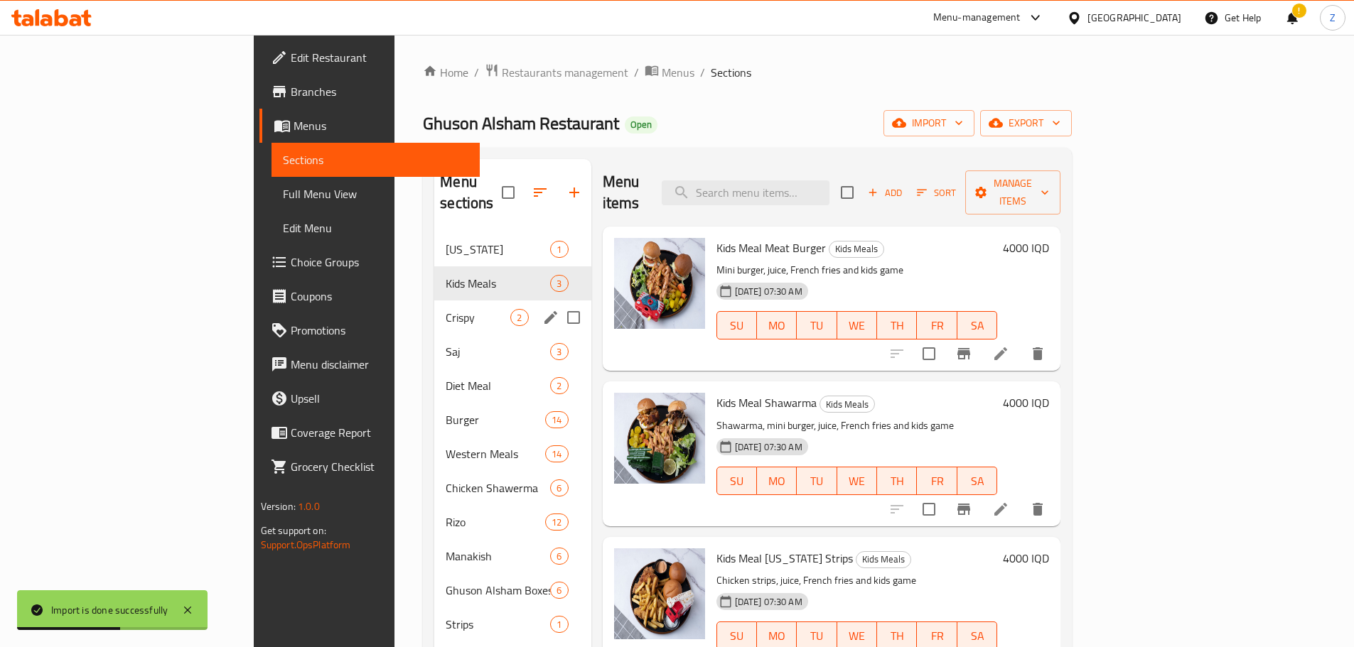
click at [434, 311] on div "Crispy 2" at bounding box center [512, 318] width 156 height 34
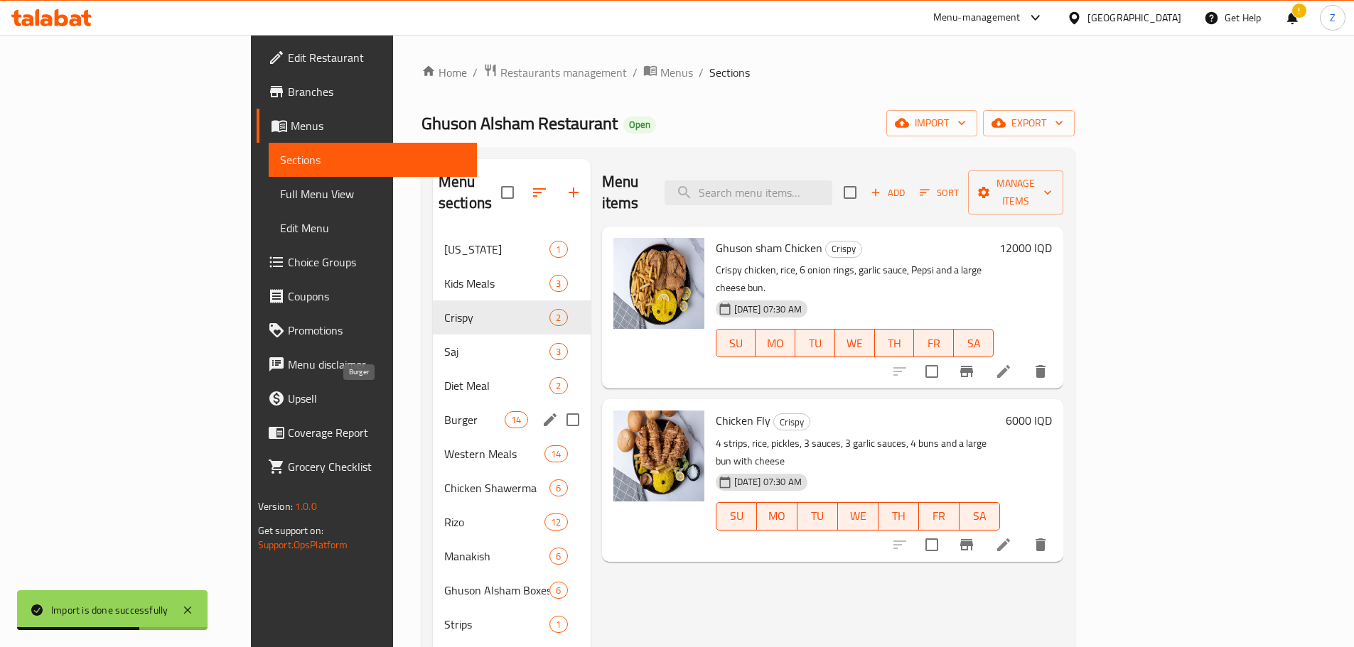
click at [444, 391] on span "Burger" at bounding box center [474, 419] width 60 height 17
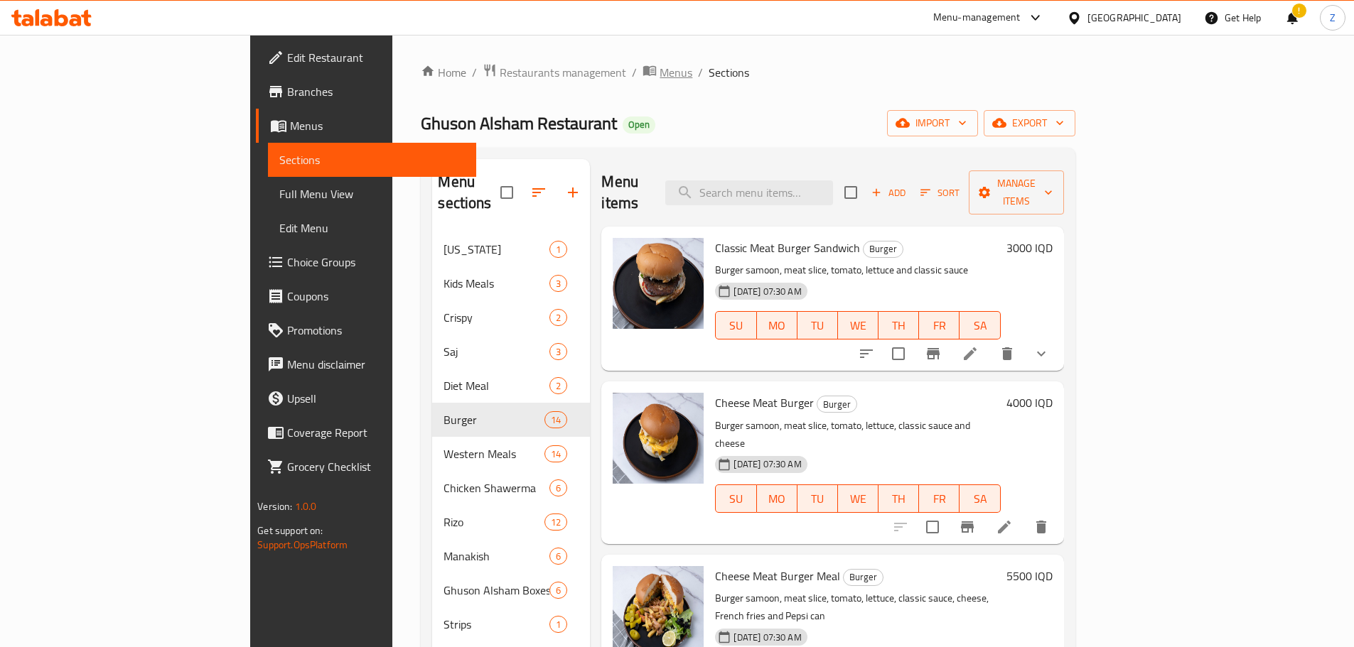
click at [659, 71] on span "Menus" at bounding box center [675, 72] width 33 height 17
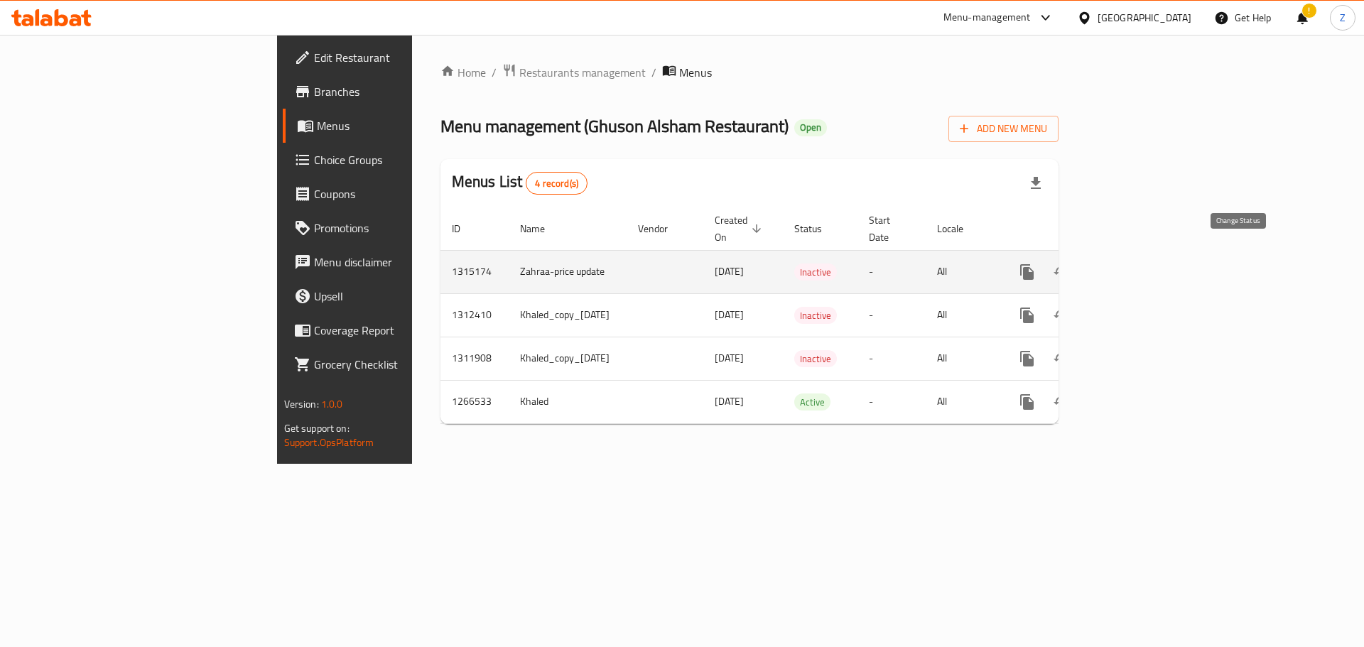
click at [898, 264] on icon "enhanced table" at bounding box center [1061, 272] width 17 height 17
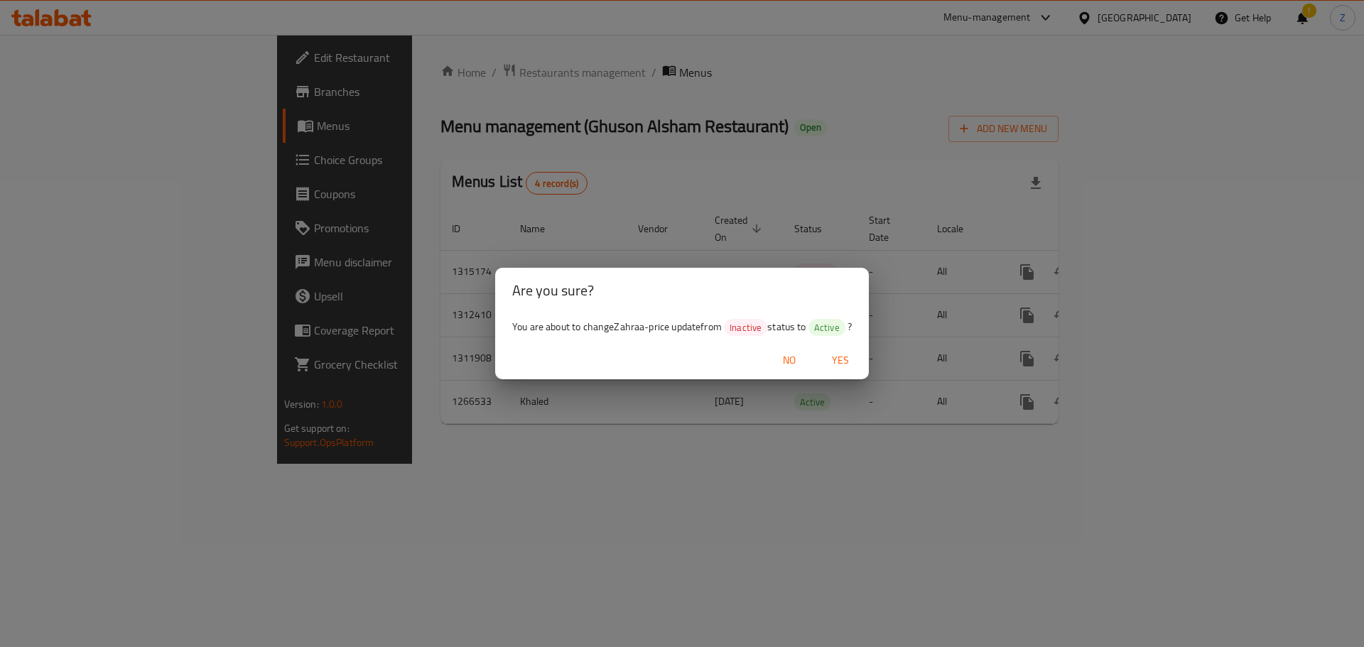
click at [847, 352] on span "Yes" at bounding box center [841, 361] width 34 height 18
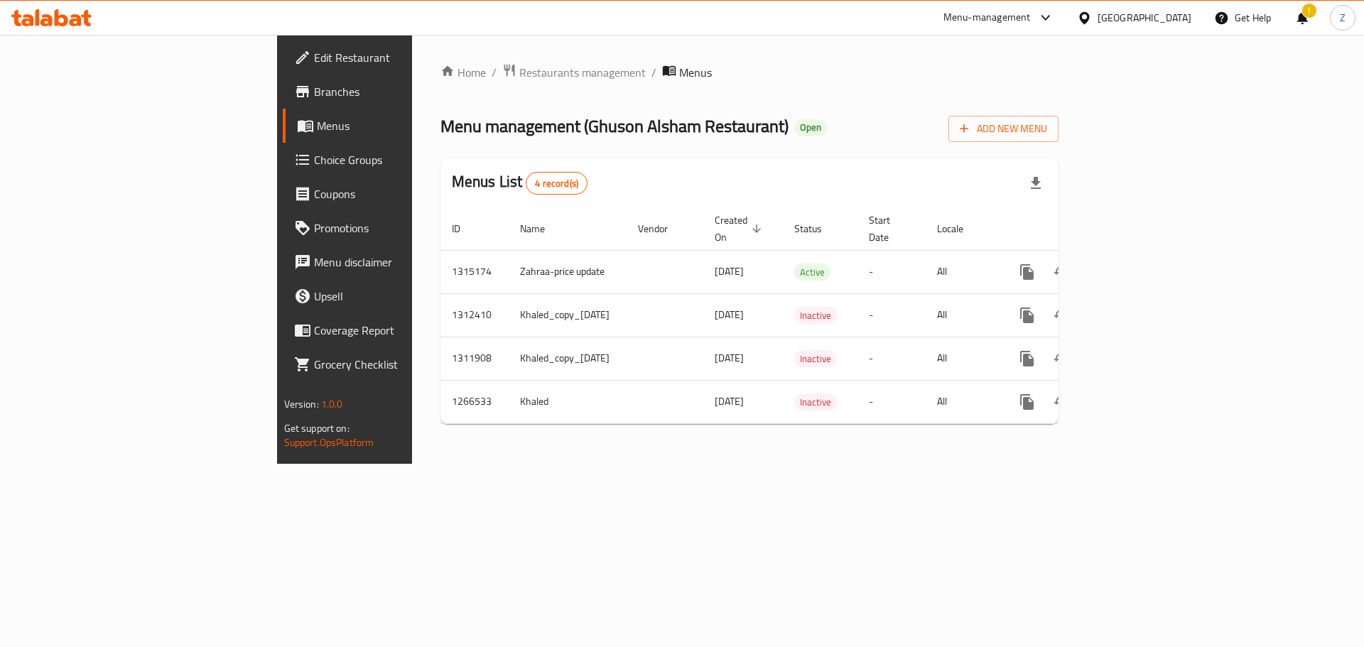
click at [441, 85] on div "Home / Restaurants management / Menus Menu management ( Ghuson Alsham Restauran…" at bounding box center [750, 249] width 619 height 372
click at [424, 60] on div "Home / Restaurants management / Menus Menu management ( Ghuson Alsham Restauran…" at bounding box center [750, 249] width 676 height 429
click at [519, 72] on span "Restaurants management" at bounding box center [582, 72] width 126 height 17
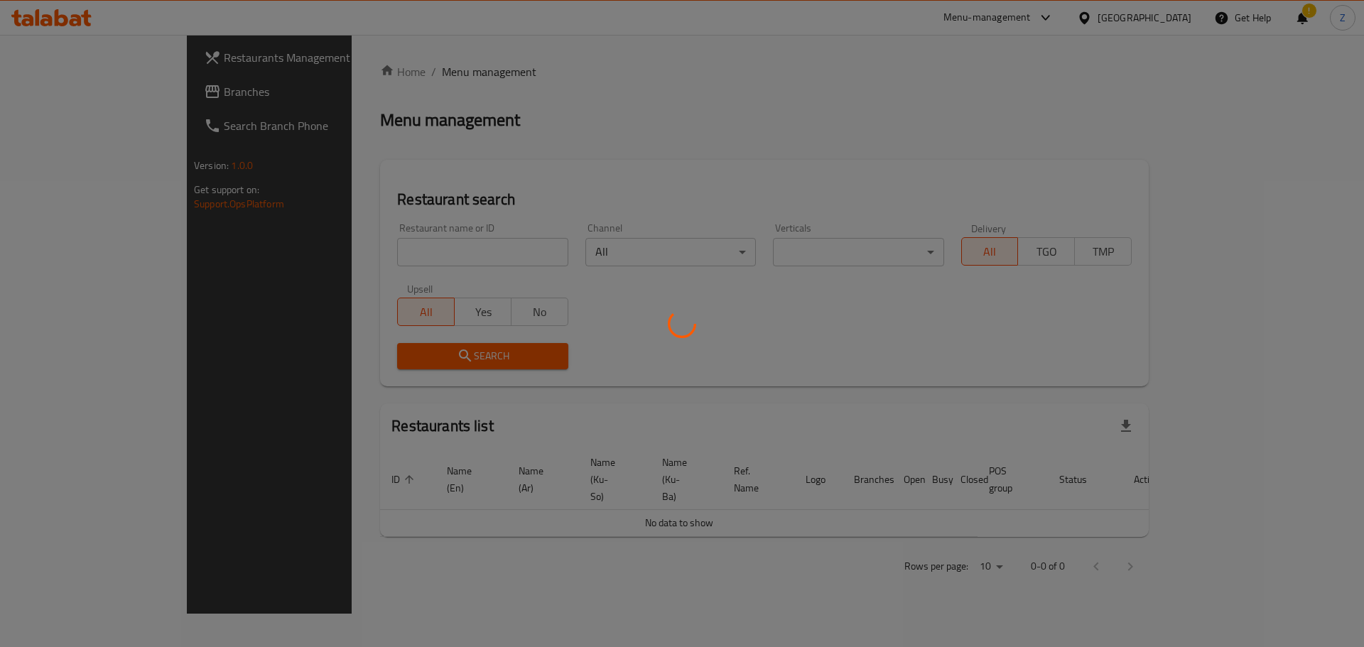
click at [391, 256] on div at bounding box center [682, 323] width 1364 height 647
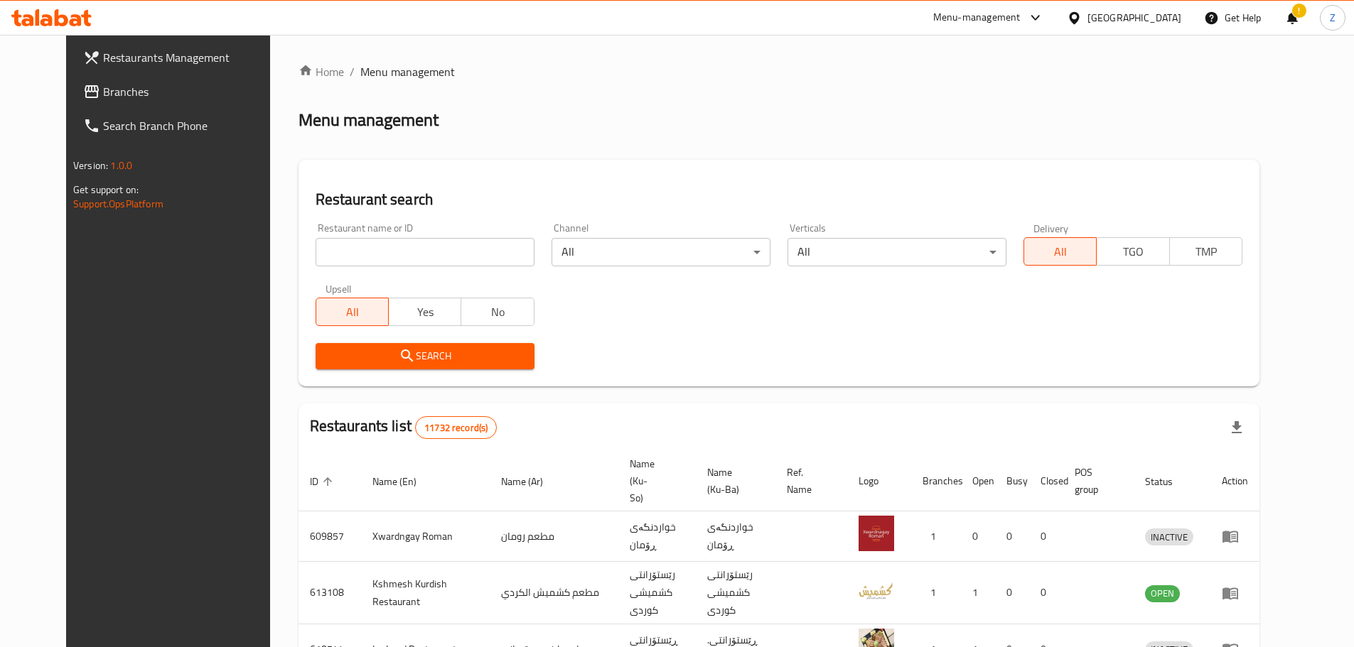
click at [396, 260] on input "search" at bounding box center [424, 252] width 219 height 28
click at [395, 260] on input "search" at bounding box center [424, 252] width 219 height 28
paste input "655545"
type input "655545"
click at [424, 352] on span "Search" at bounding box center [425, 356] width 196 height 18
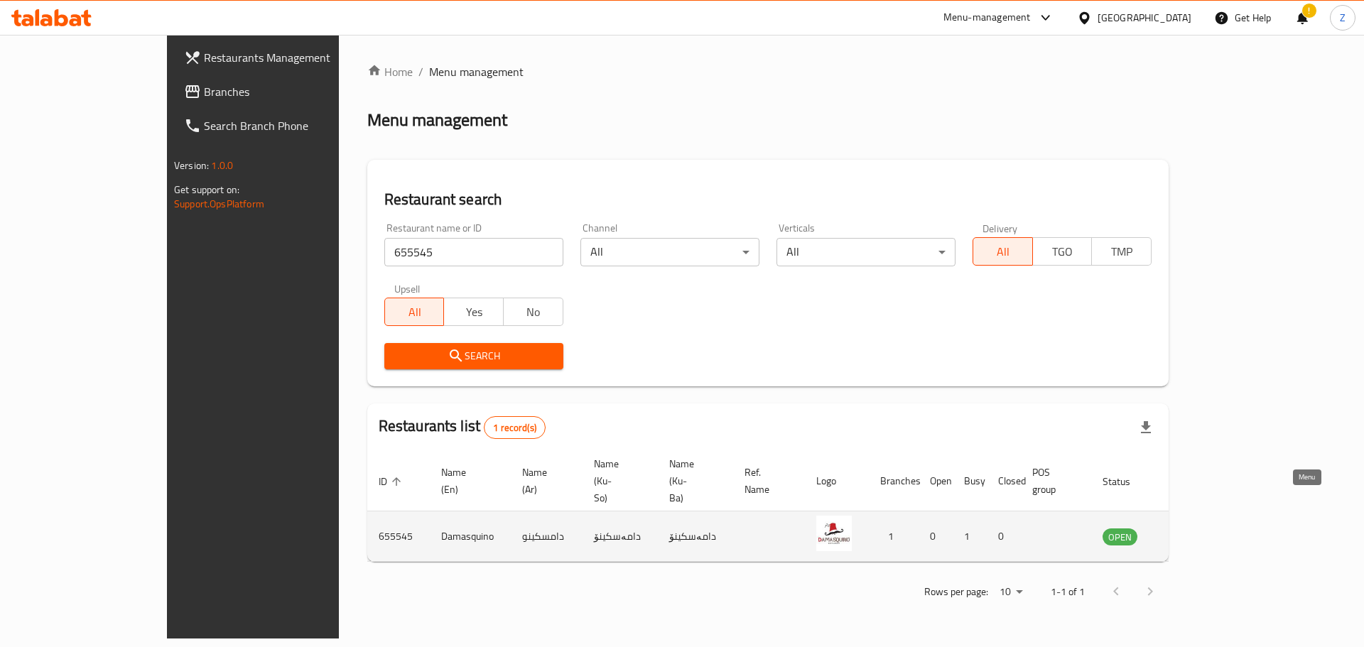
click at [898, 391] on icon "enhanced table" at bounding box center [1185, 536] width 17 height 17
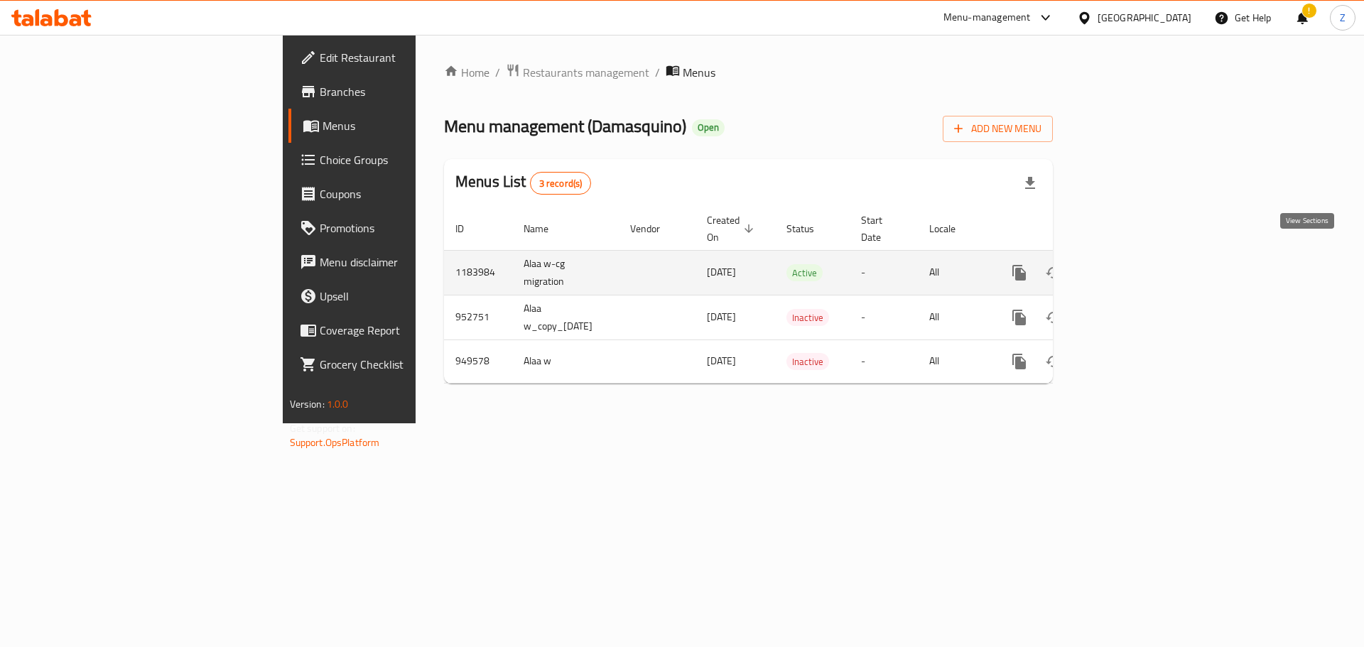
click at [898, 261] on link "enhanced table" at bounding box center [1122, 273] width 34 height 34
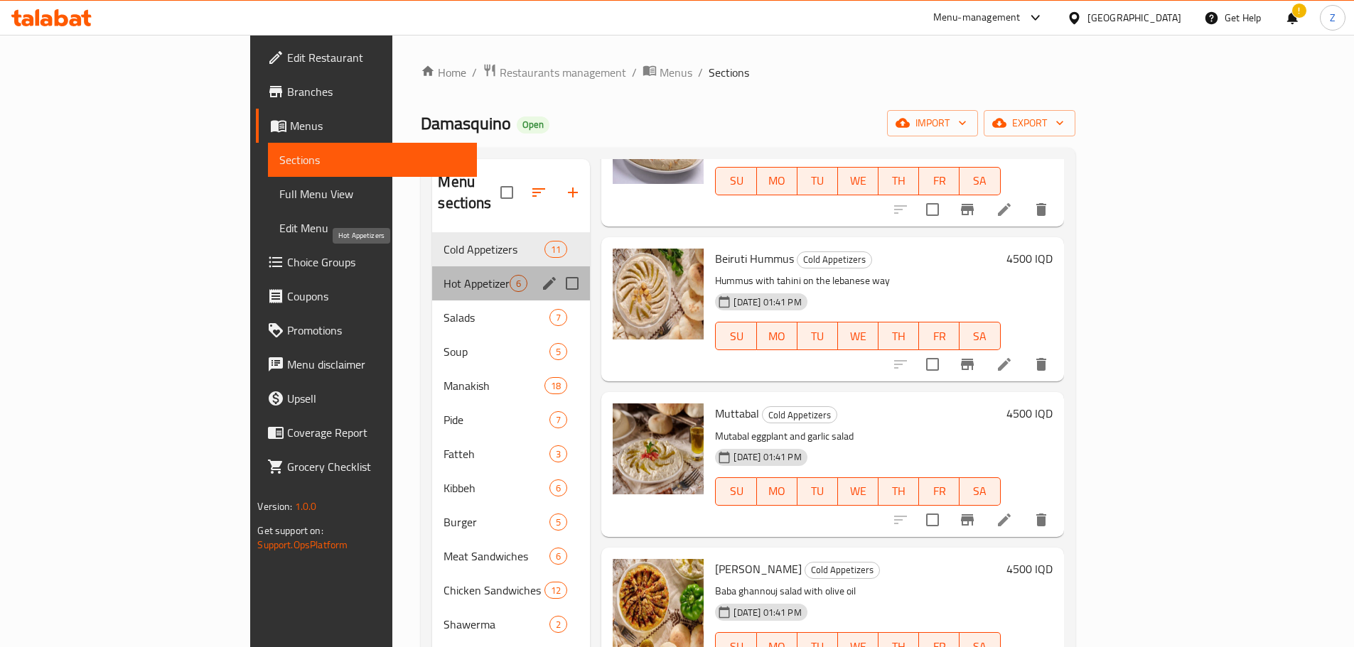
click at [443, 275] on span "Hot Appetizers" at bounding box center [476, 283] width 66 height 17
